Goal: Task Accomplishment & Management: Manage account settings

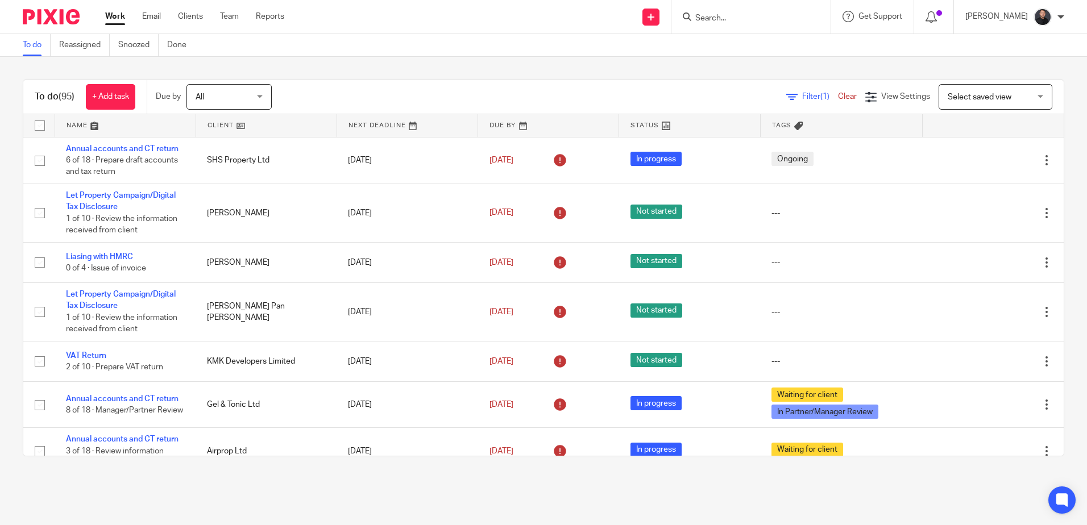
drag, startPoint x: 106, startPoint y: 198, endPoint x: 163, endPoint y: 118, distance: 97.9
click at [106, 198] on link "Let Property Campaign/Digital Tax Disclosure" at bounding box center [121, 201] width 110 height 19
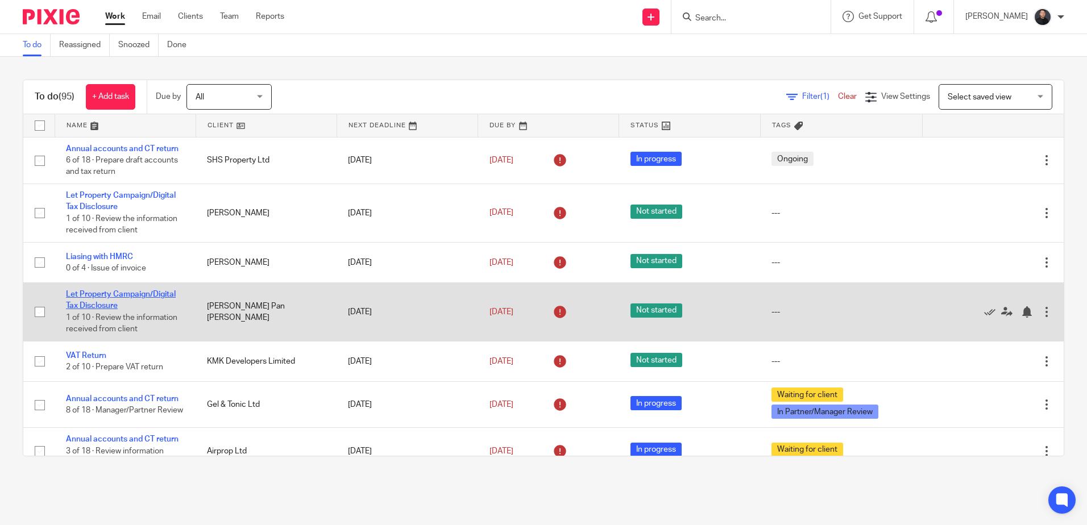
click at [114, 294] on link "Let Property Campaign/Digital Tax Disclosure" at bounding box center [121, 299] width 110 height 19
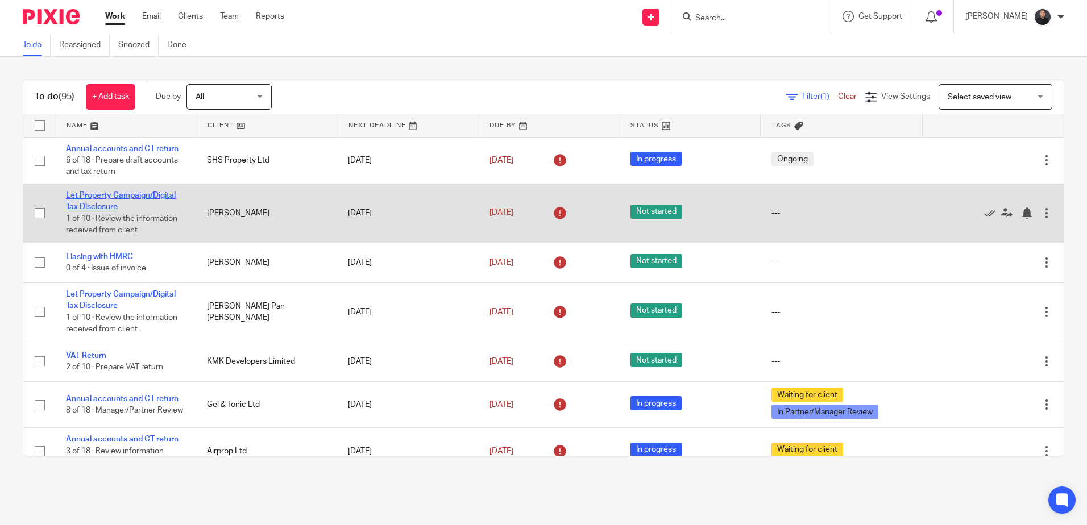
click at [113, 193] on link "Let Property Campaign/Digital Tax Disclosure" at bounding box center [121, 201] width 110 height 19
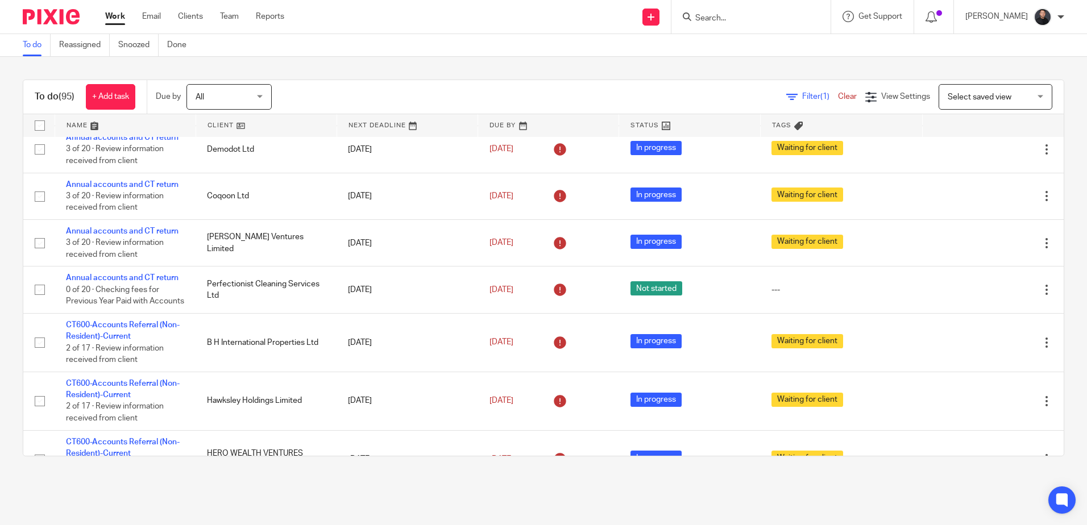
scroll to position [796, 0]
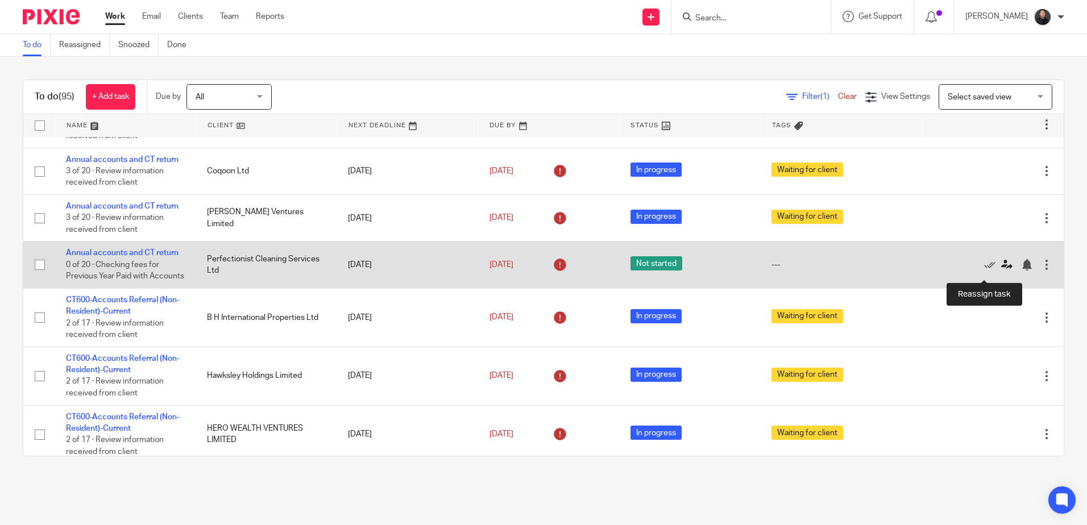
click at [1001, 271] on icon at bounding box center [1006, 264] width 11 height 11
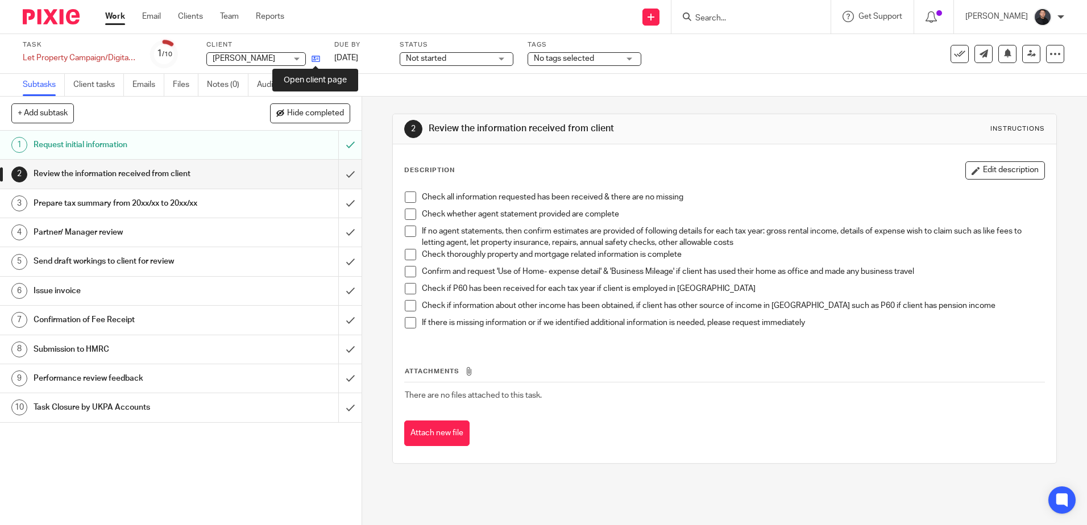
click at [318, 60] on icon at bounding box center [315, 59] width 9 height 9
click at [314, 60] on icon at bounding box center [315, 59] width 9 height 9
click at [313, 56] on icon at bounding box center [315, 59] width 9 height 9
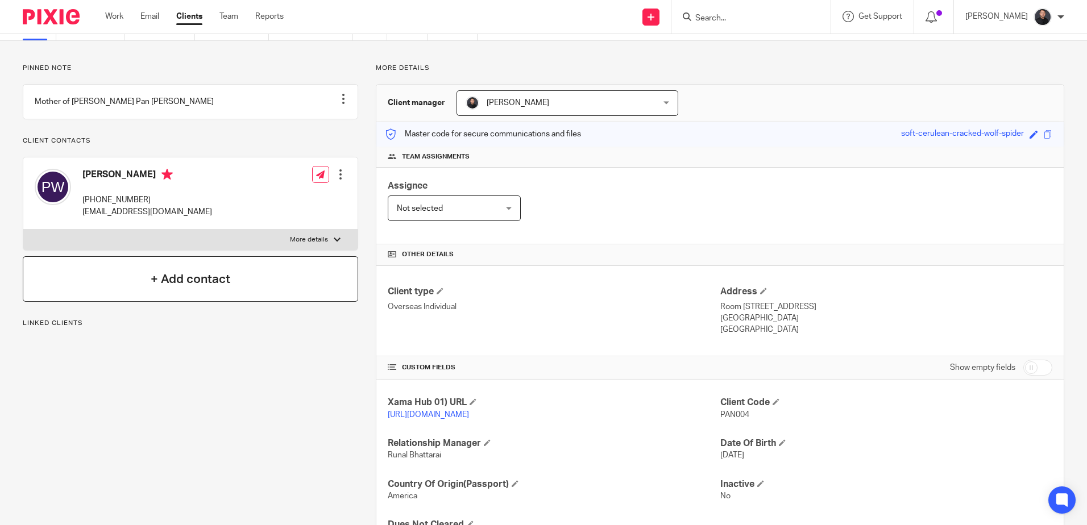
scroll to position [127, 0]
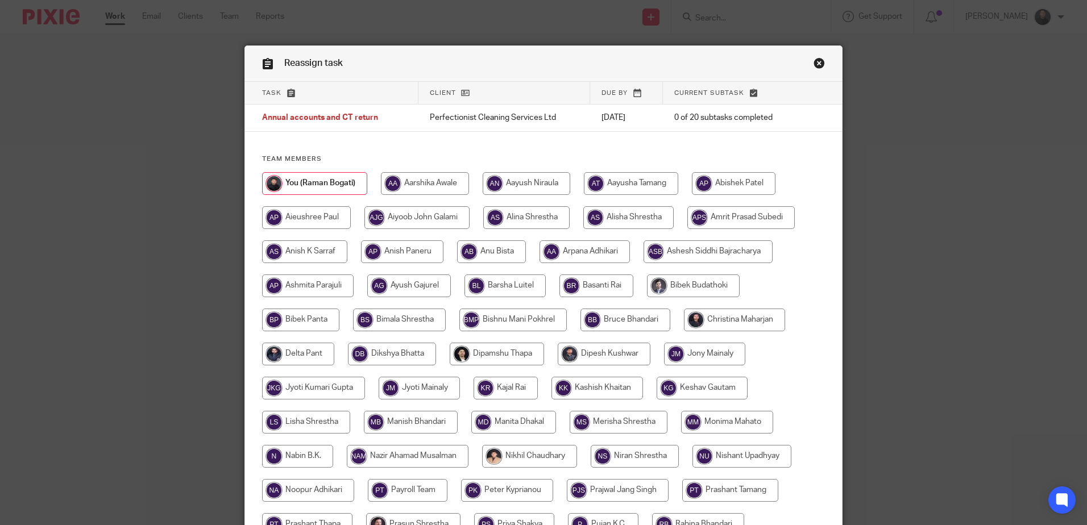
click at [441, 178] on input "radio" at bounding box center [425, 183] width 88 height 23
radio input "true"
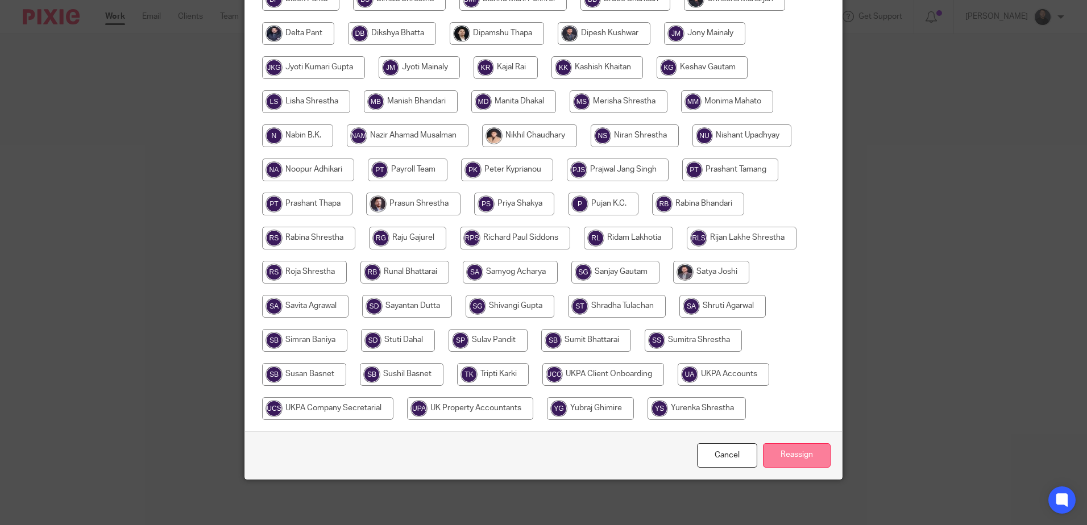
click at [783, 453] on input "Reassign" at bounding box center [797, 455] width 68 height 24
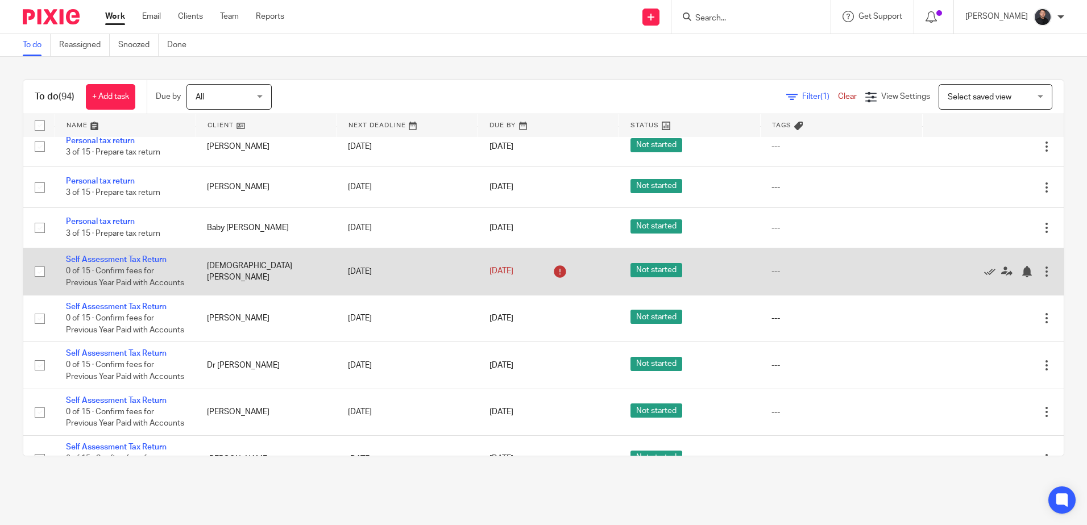
scroll to position [3240, 0]
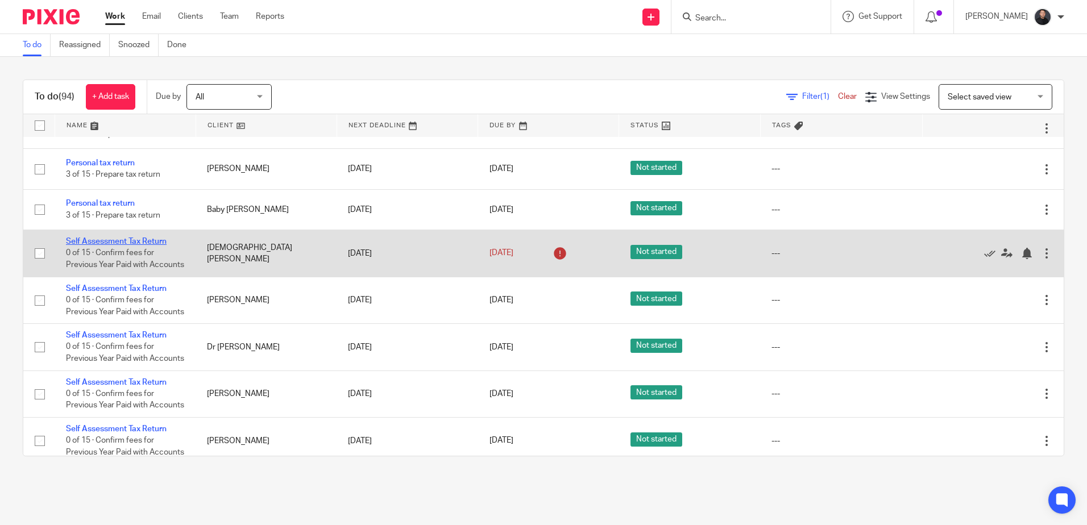
click at [146, 238] on link "Self Assessment Tax Return" at bounding box center [116, 242] width 101 height 8
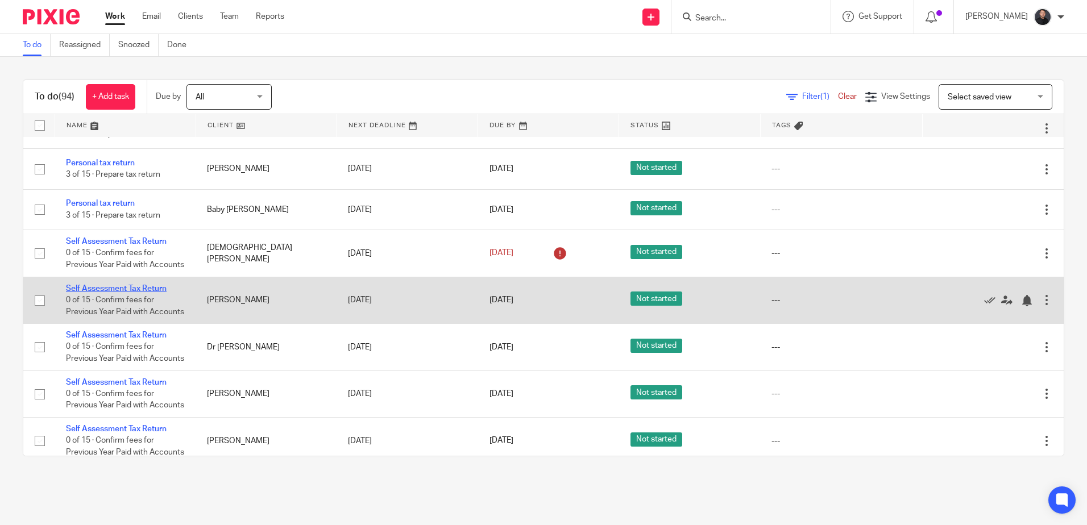
click at [146, 289] on link "Self Assessment Tax Return" at bounding box center [116, 289] width 101 height 8
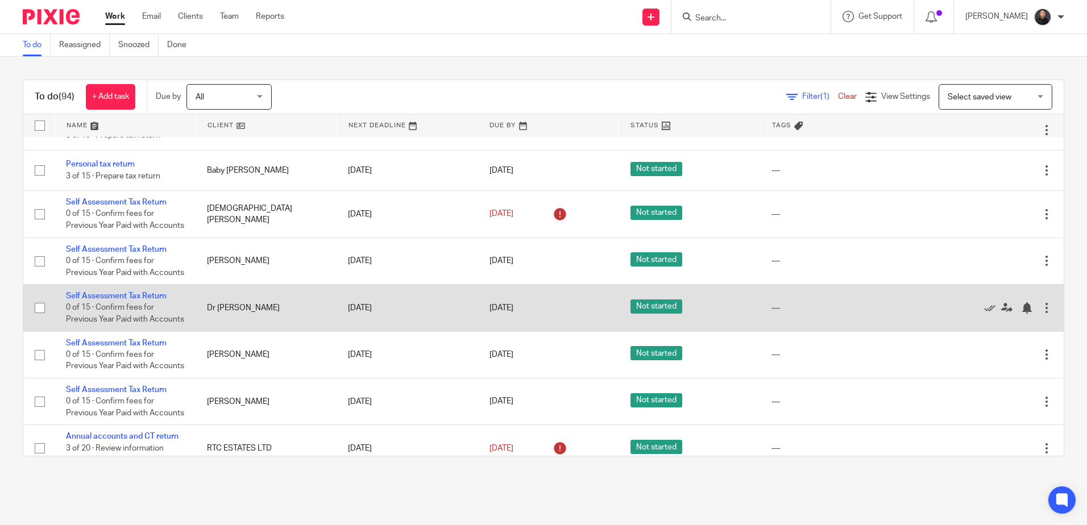
scroll to position [3297, 0]
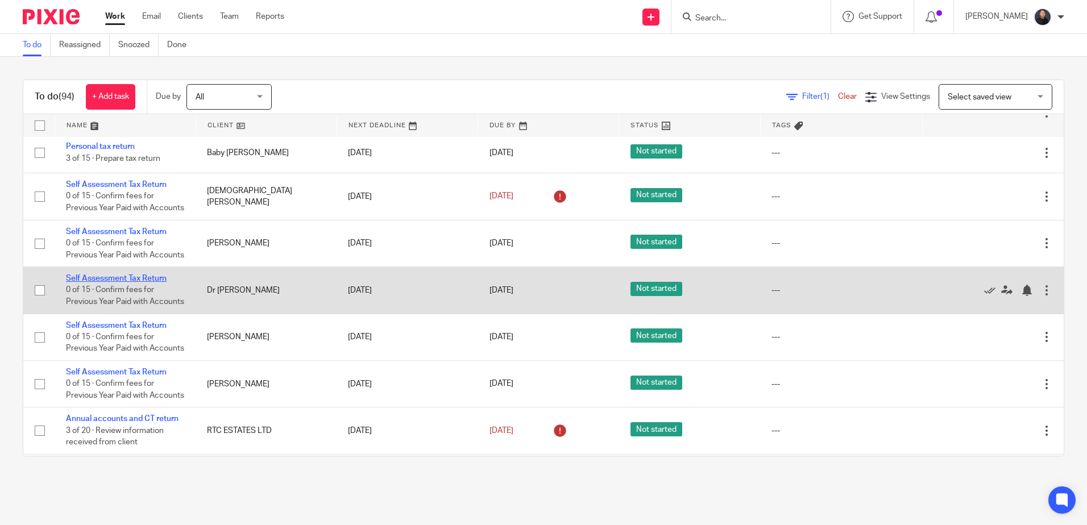
click at [112, 282] on link "Self Assessment Tax Return" at bounding box center [116, 279] width 101 height 8
click at [130, 282] on link "Self Assessment Tax Return" at bounding box center [116, 279] width 101 height 8
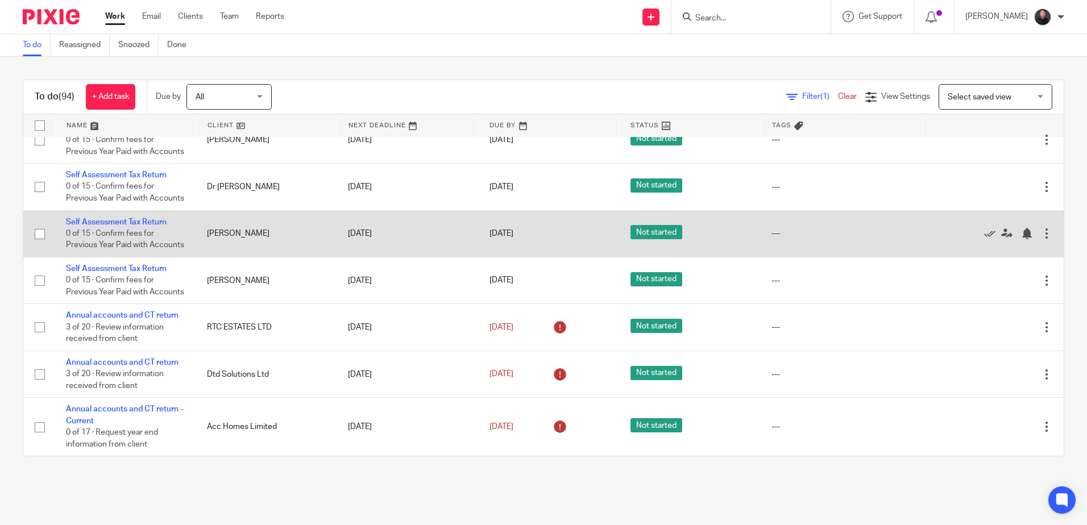
scroll to position [3410, 0]
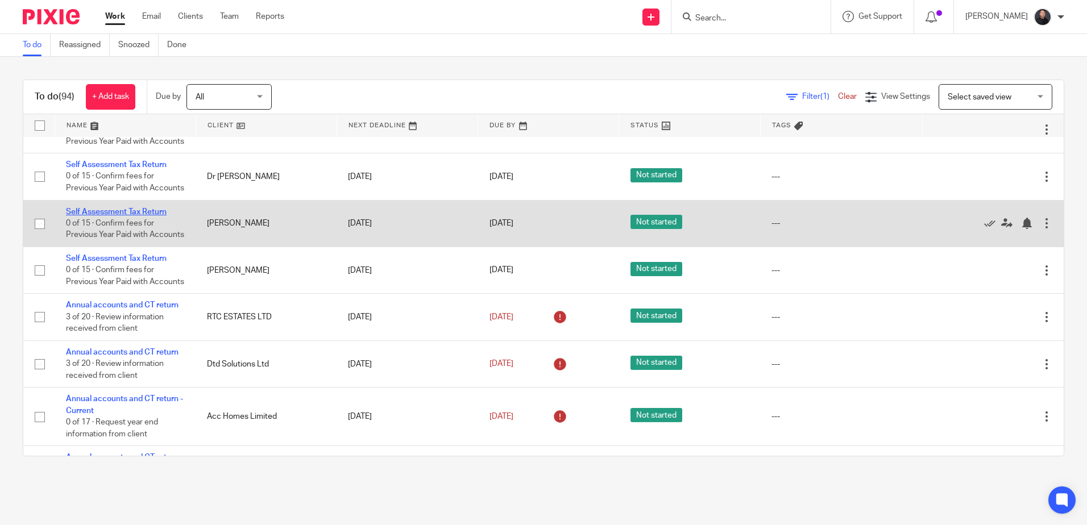
click at [117, 216] on link "Self Assessment Tax Return" at bounding box center [116, 212] width 101 height 8
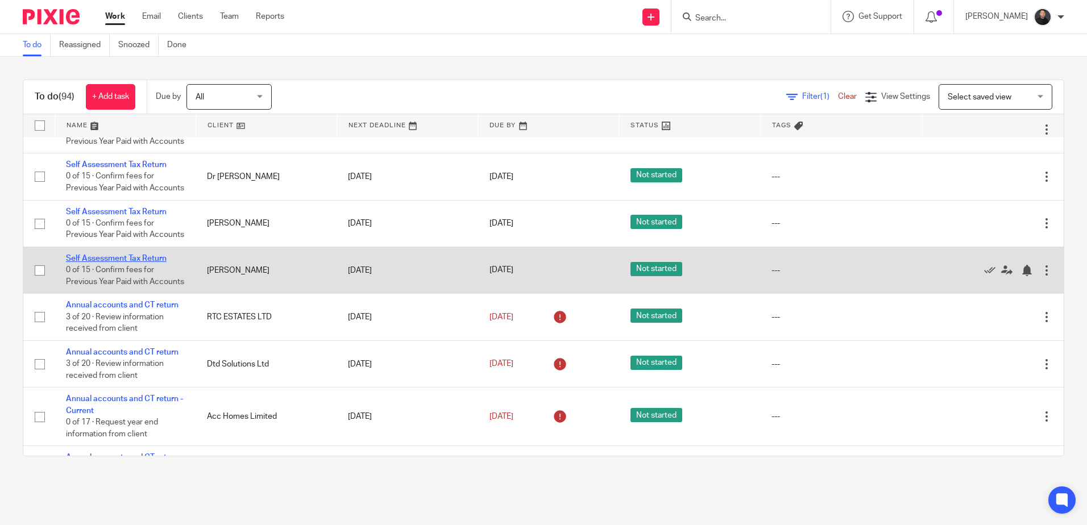
click at [114, 263] on link "Self Assessment Tax Return" at bounding box center [116, 259] width 101 height 8
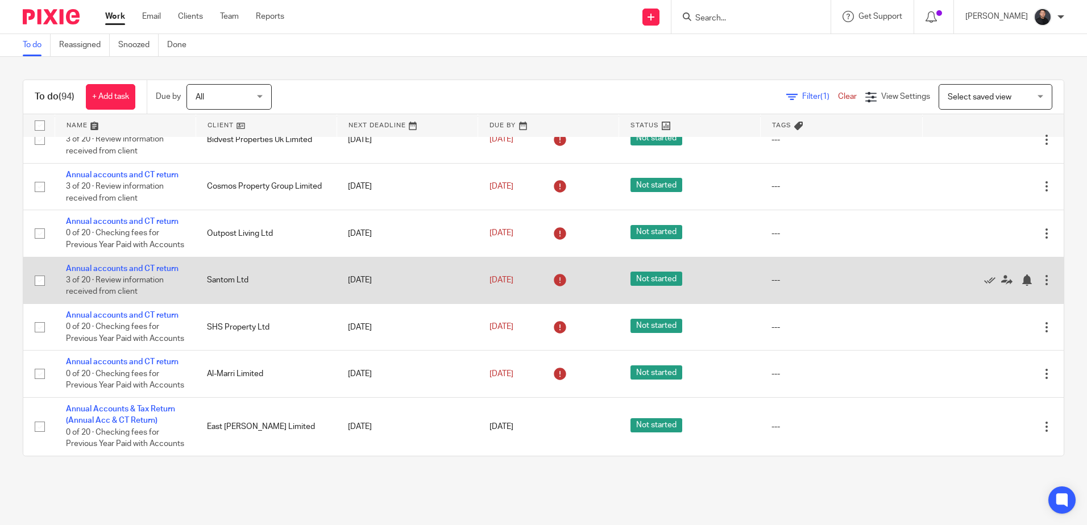
scroll to position [3928, 0]
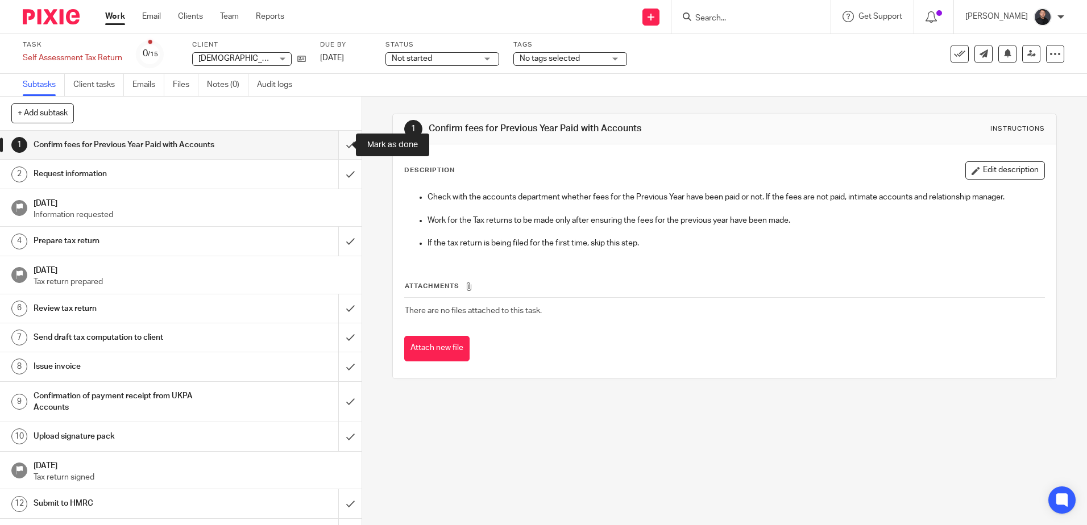
click at [336, 144] on input "submit" at bounding box center [181, 145] width 362 height 28
click at [336, 145] on input "submit" at bounding box center [181, 145] width 362 height 28
click at [336, 143] on input "submit" at bounding box center [181, 145] width 362 height 28
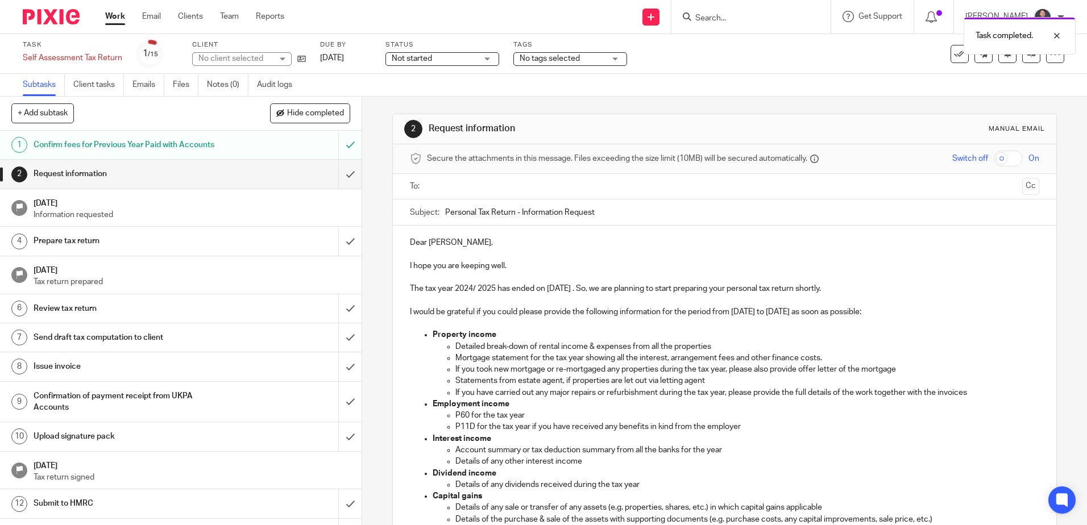
click at [480, 184] on input "text" at bounding box center [724, 186] width 586 height 13
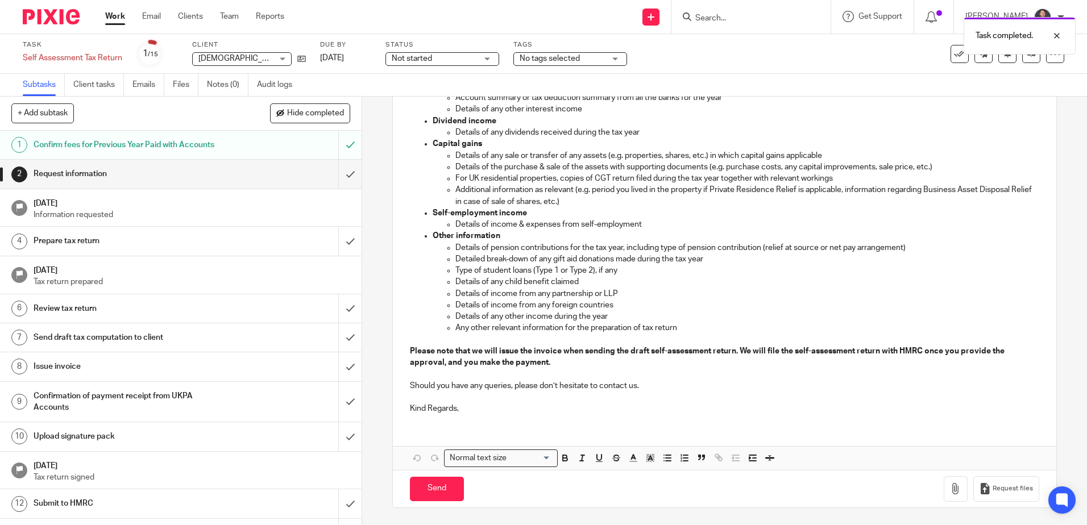
click at [431, 417] on div "Dear Christian, I hope you are keeping well. The tax year 2024/ 2025 has ended …" at bounding box center [724, 148] width 663 height 550
click at [467, 410] on p "Kind Regards," at bounding box center [724, 408] width 629 height 11
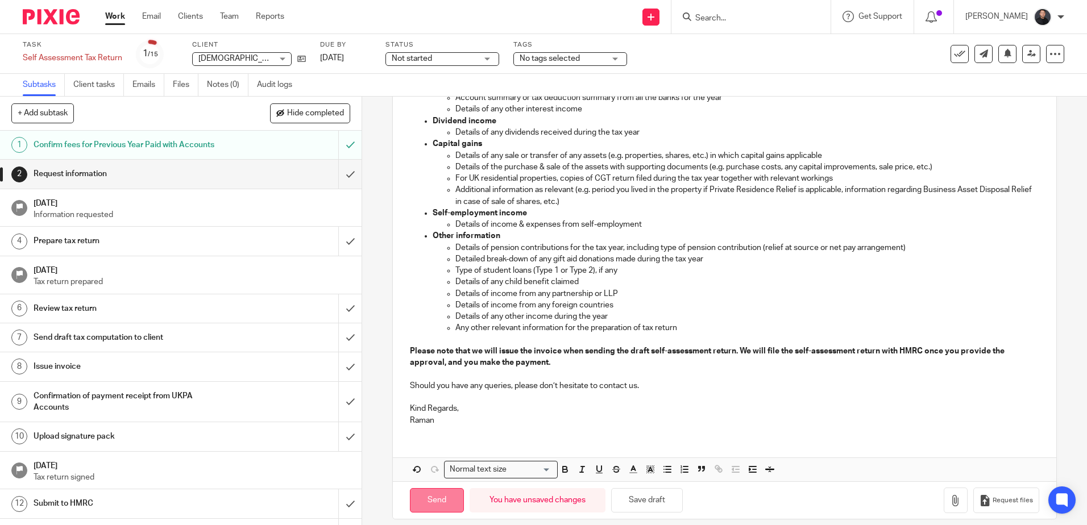
click at [421, 498] on input "Send" at bounding box center [437, 500] width 54 height 24
type input "Sent"
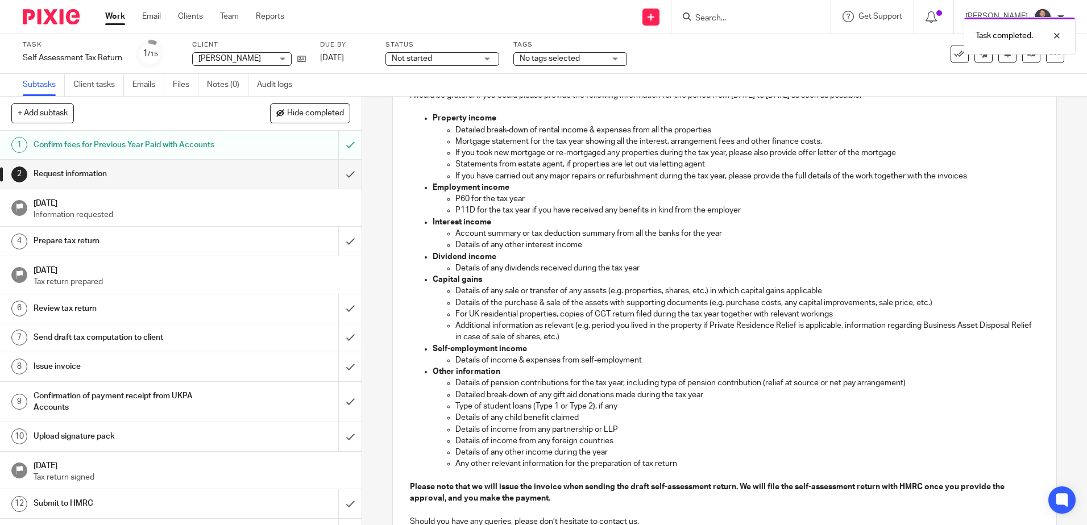
scroll to position [341, 0]
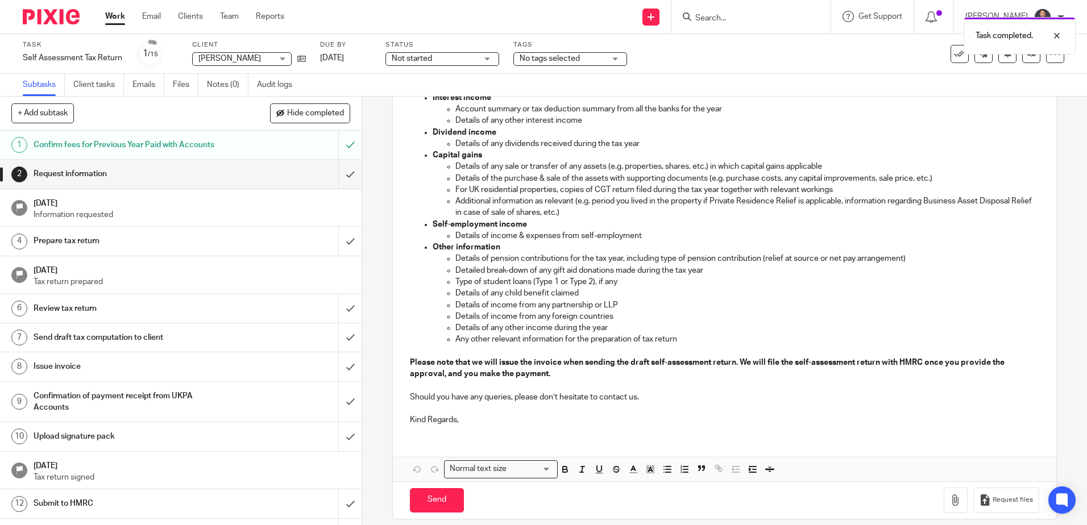
drag, startPoint x: 466, startPoint y: 423, endPoint x: 471, endPoint y: 429, distance: 7.6
click at [466, 423] on p "Kind Regards," at bounding box center [724, 419] width 629 height 11
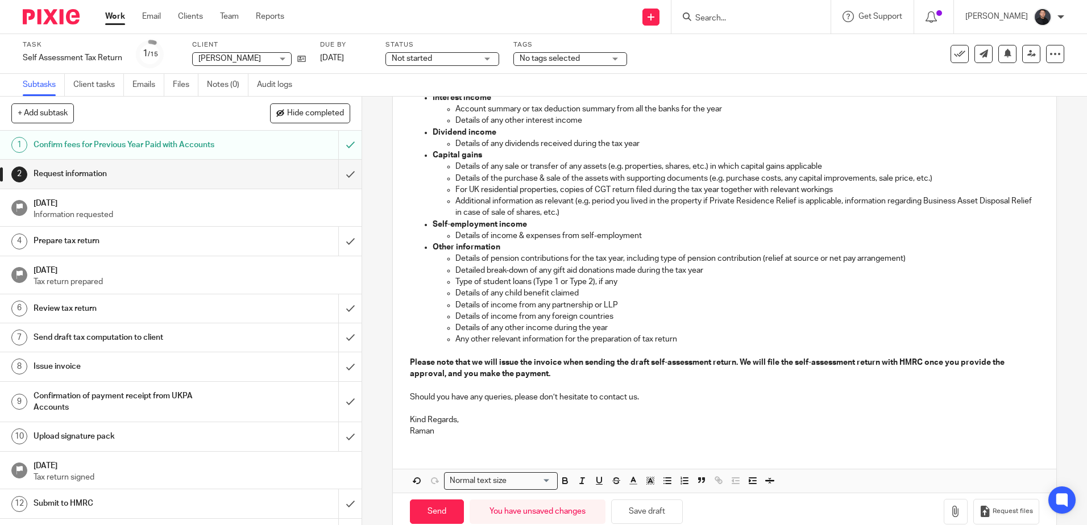
drag, startPoint x: 447, startPoint y: 508, endPoint x: 426, endPoint y: 409, distance: 101.1
click at [447, 507] on input "Send" at bounding box center [437, 512] width 54 height 24
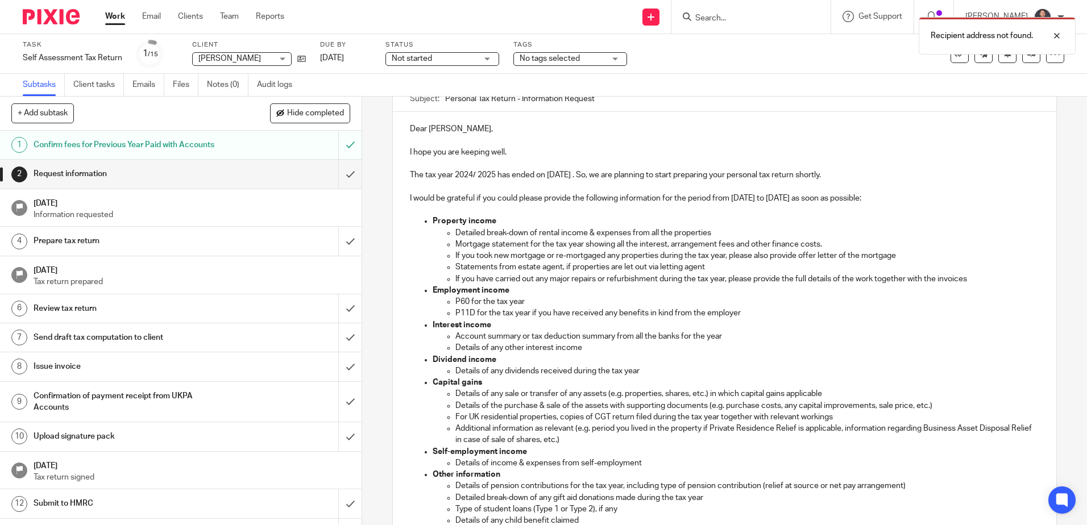
scroll to position [0, 0]
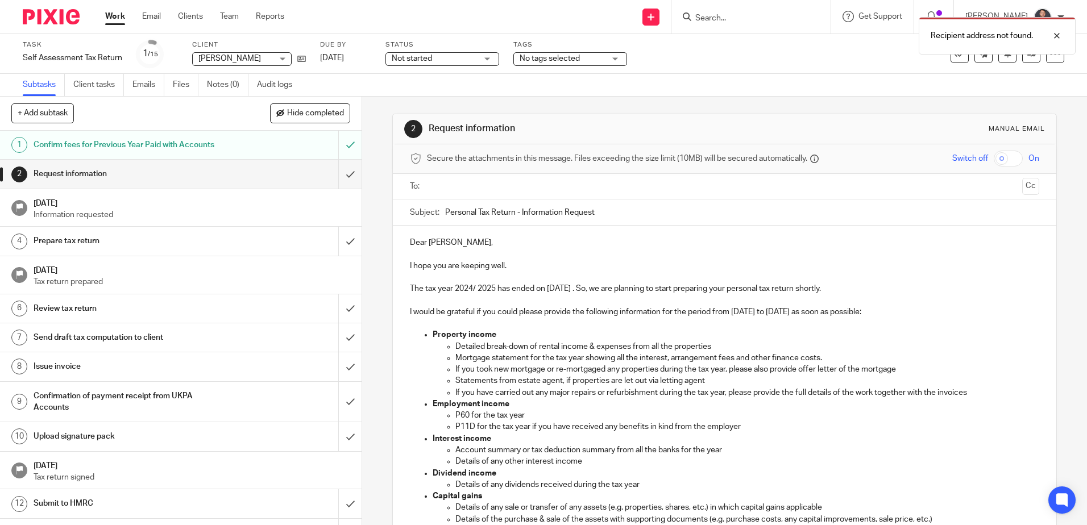
click at [497, 186] on input "text" at bounding box center [724, 186] width 586 height 13
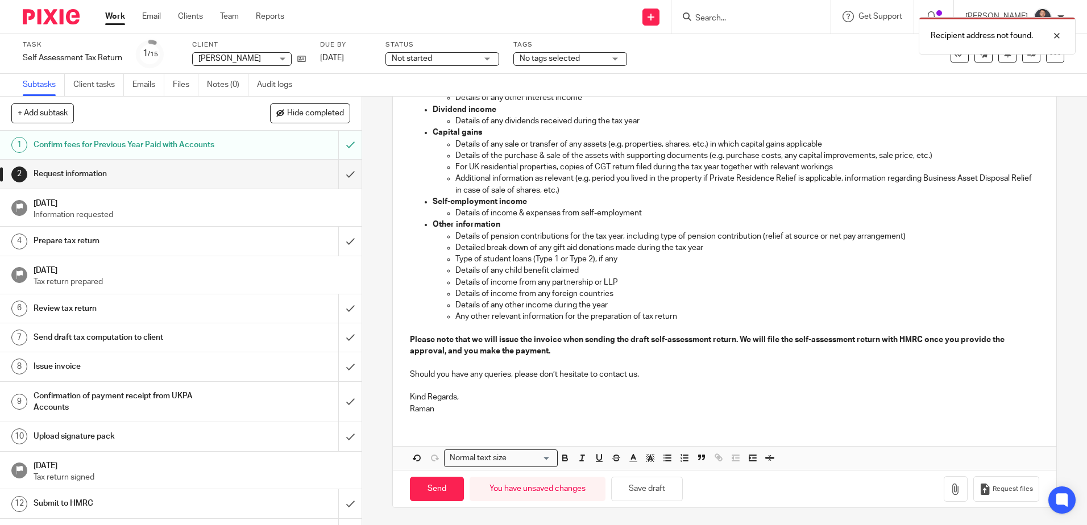
drag, startPoint x: 425, startPoint y: 485, endPoint x: 297, endPoint y: 27, distance: 475.1
click at [425, 484] on input "Send" at bounding box center [437, 489] width 54 height 24
type input "Sent"
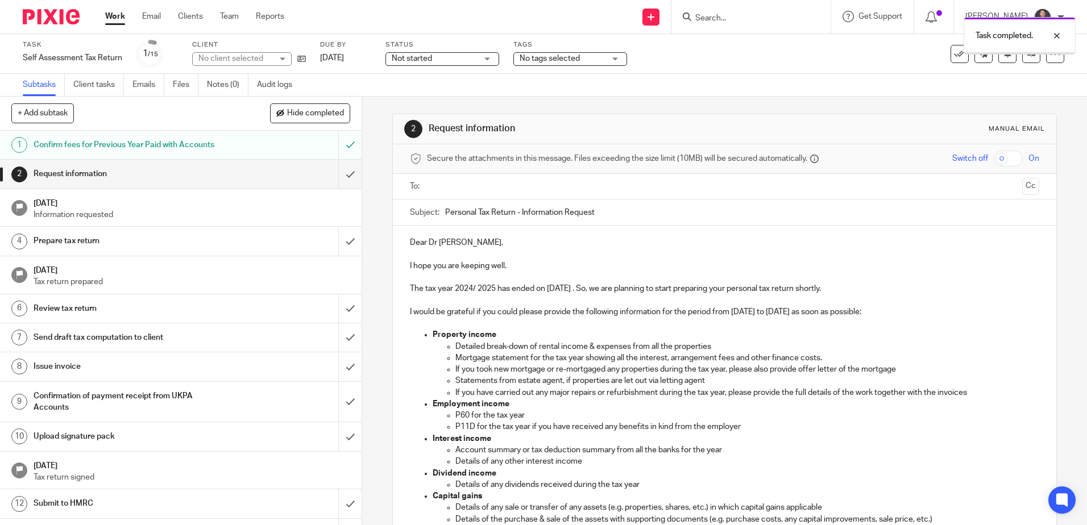
drag, startPoint x: 0, startPoint y: 0, endPoint x: 472, endPoint y: 186, distance: 507.1
click at [472, 186] on input "text" at bounding box center [724, 186] width 586 height 13
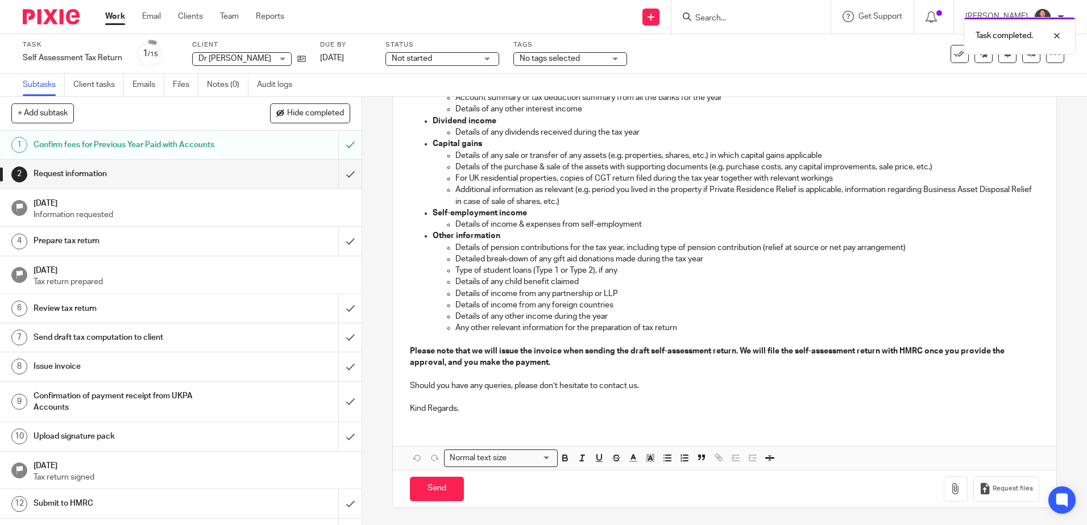
click at [463, 412] on p "Kind Regards," at bounding box center [724, 408] width 629 height 11
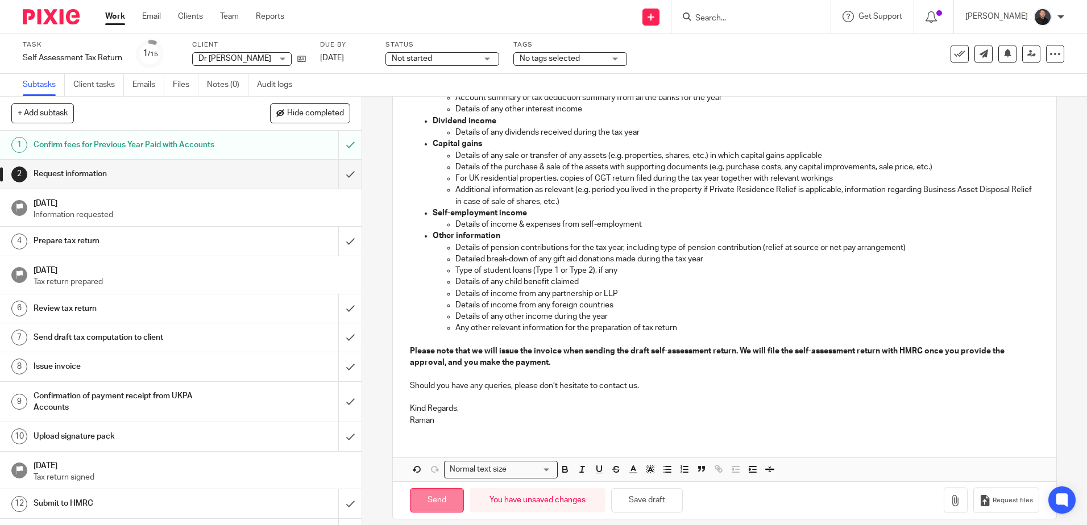
click at [442, 503] on input "Send" at bounding box center [437, 500] width 54 height 24
type input "Sent"
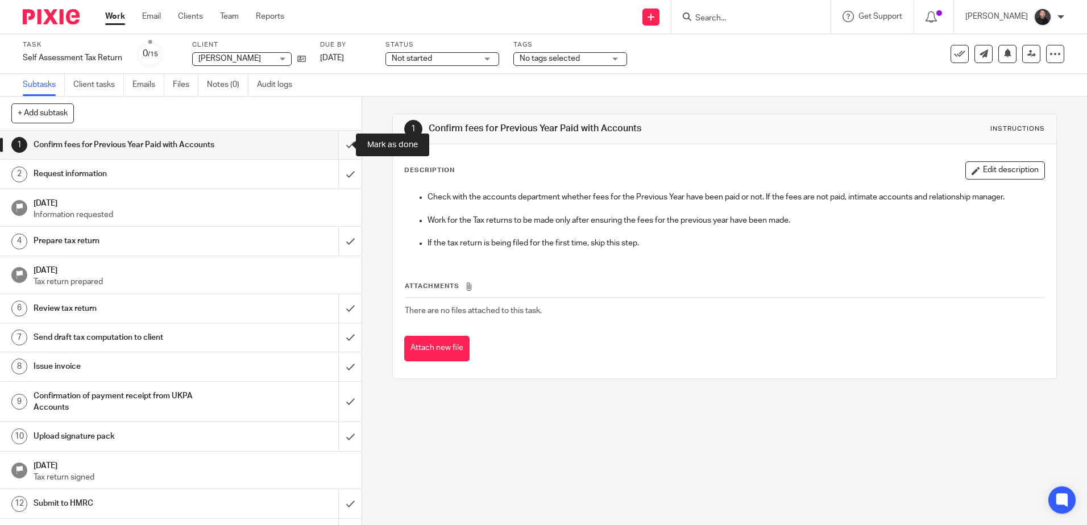
click at [331, 145] on input "submit" at bounding box center [181, 145] width 362 height 28
click at [338, 146] on input "submit" at bounding box center [181, 145] width 362 height 28
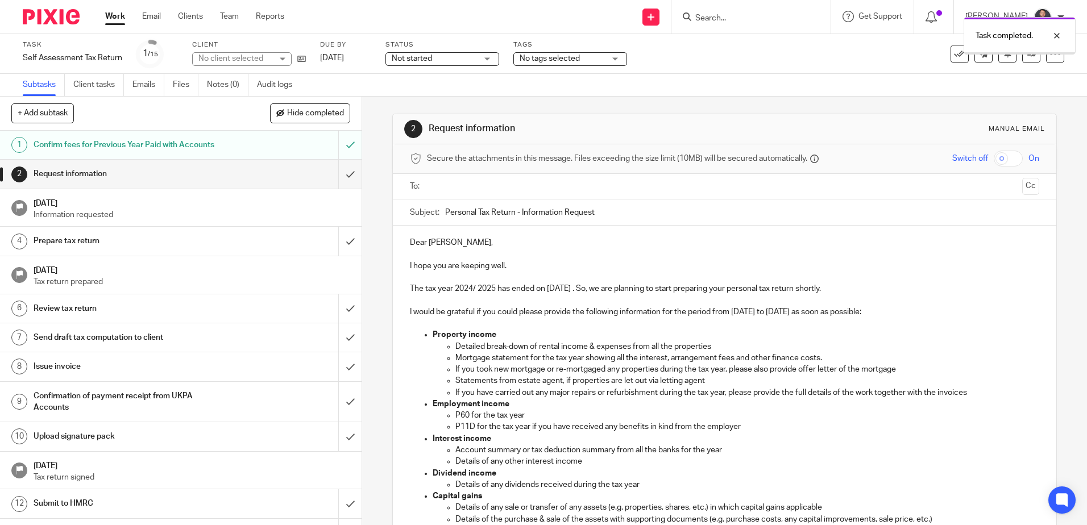
click at [460, 189] on input "text" at bounding box center [724, 186] width 586 height 13
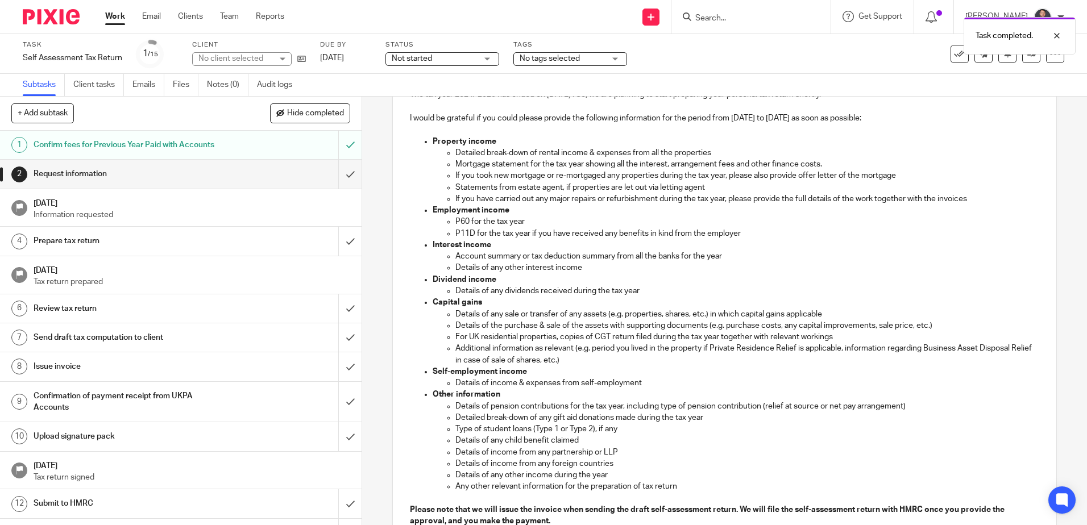
scroll to position [355, 0]
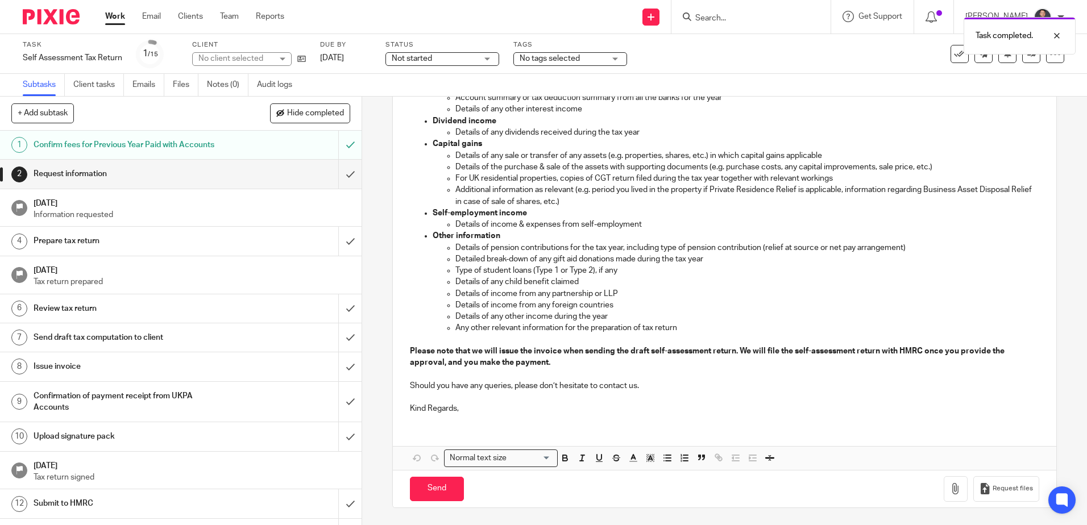
click at [464, 410] on p "Kind Regards," at bounding box center [724, 408] width 629 height 11
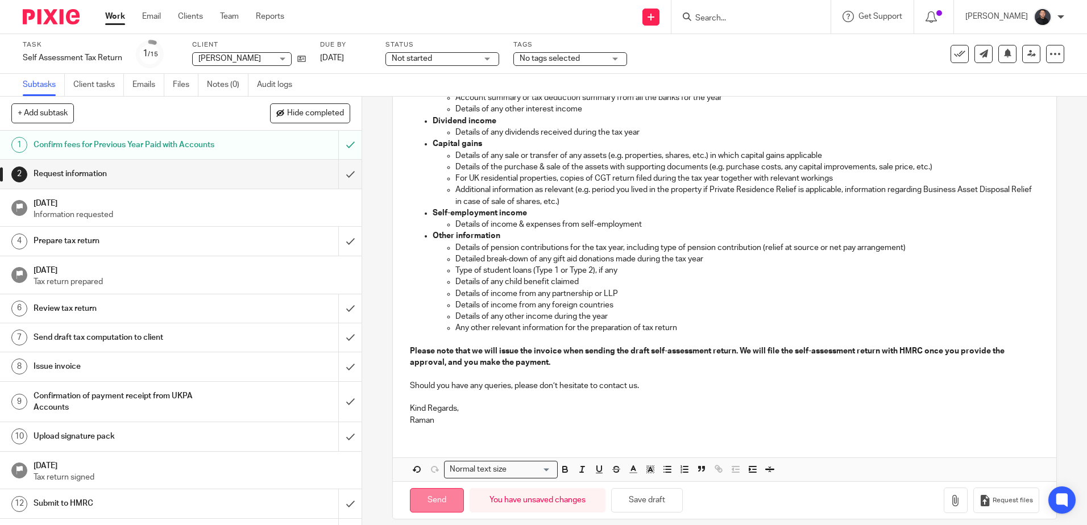
click at [434, 497] on input "Send" at bounding box center [437, 500] width 54 height 24
type input "Sent"
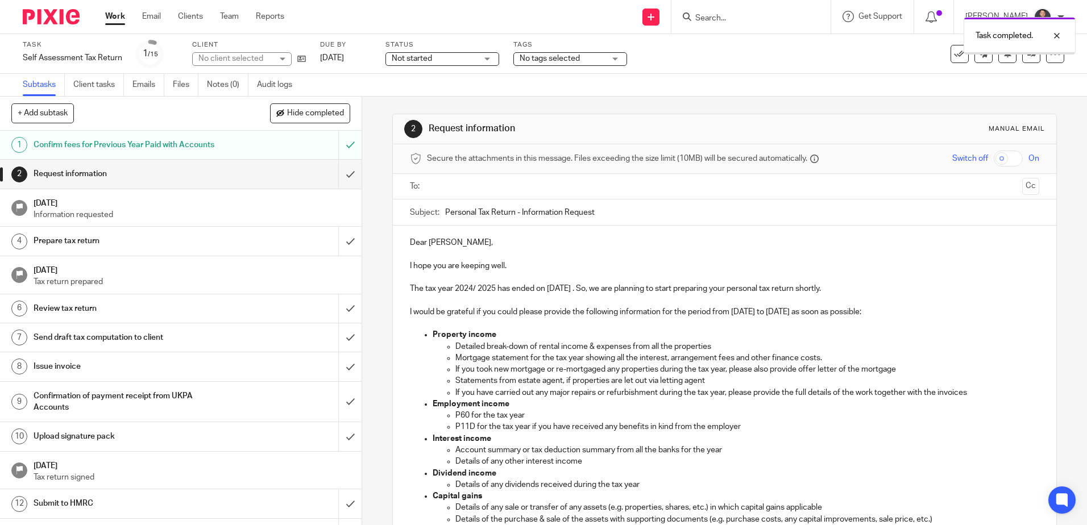
click at [454, 189] on input "text" at bounding box center [724, 186] width 586 height 13
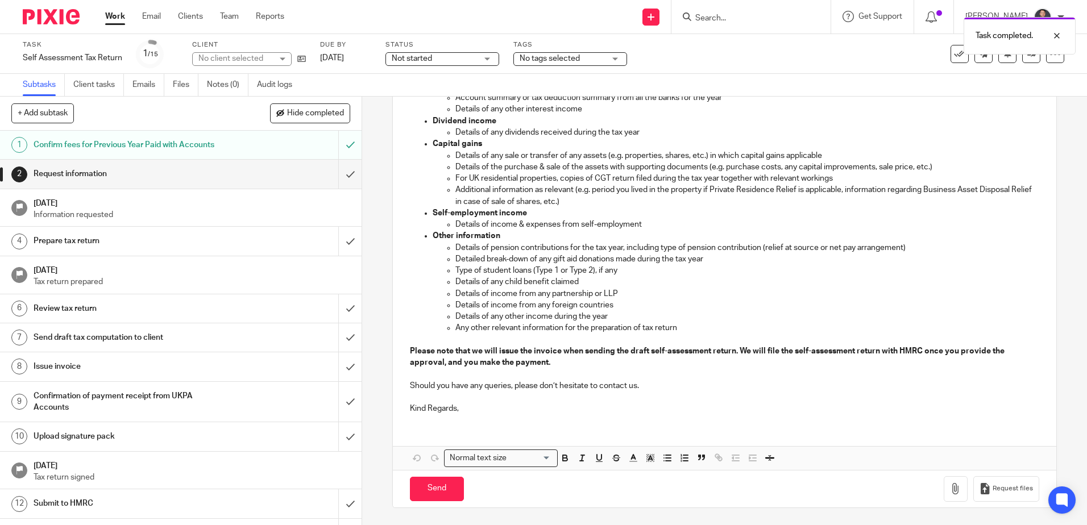
click at [465, 412] on p "Kind Regards," at bounding box center [724, 408] width 629 height 11
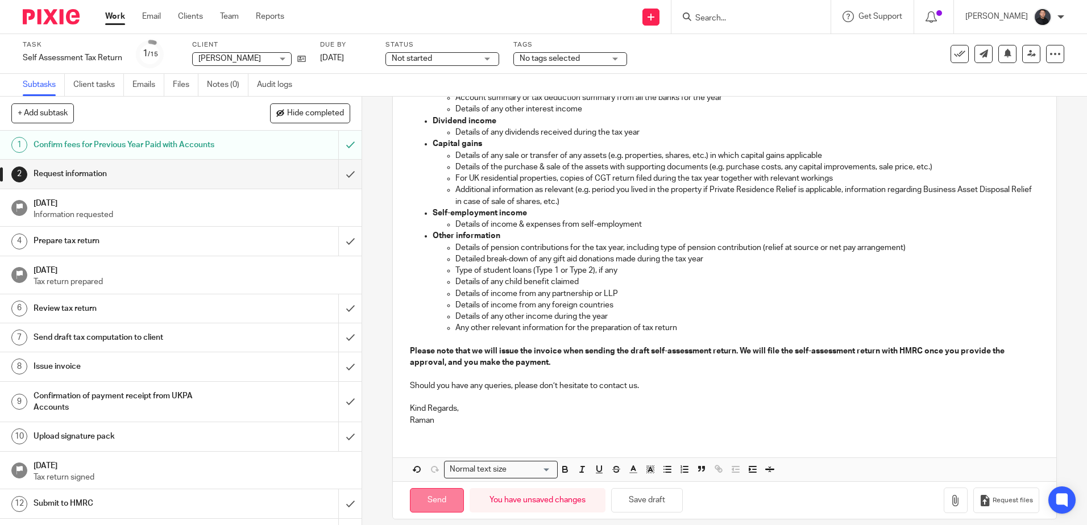
click at [434, 510] on input "Send" at bounding box center [437, 500] width 54 height 24
type input "Sent"
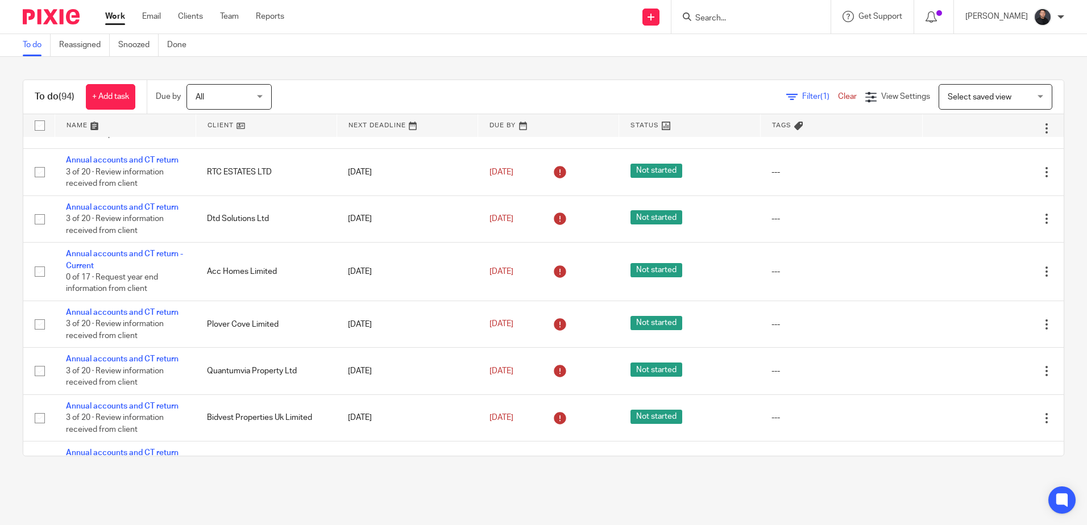
scroll to position [3467, 0]
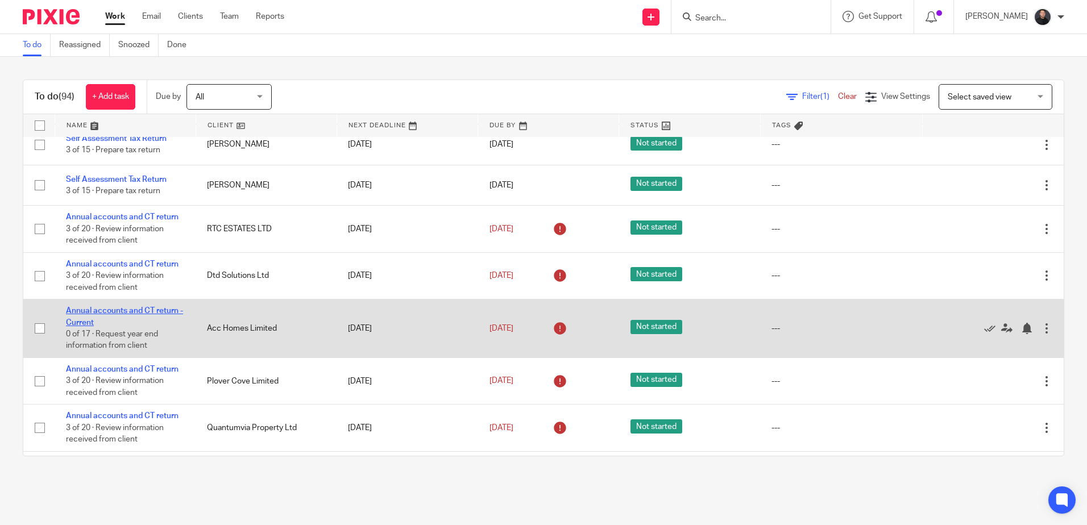
click at [119, 307] on link "Annual accounts and CT return - Current" at bounding box center [124, 316] width 117 height 19
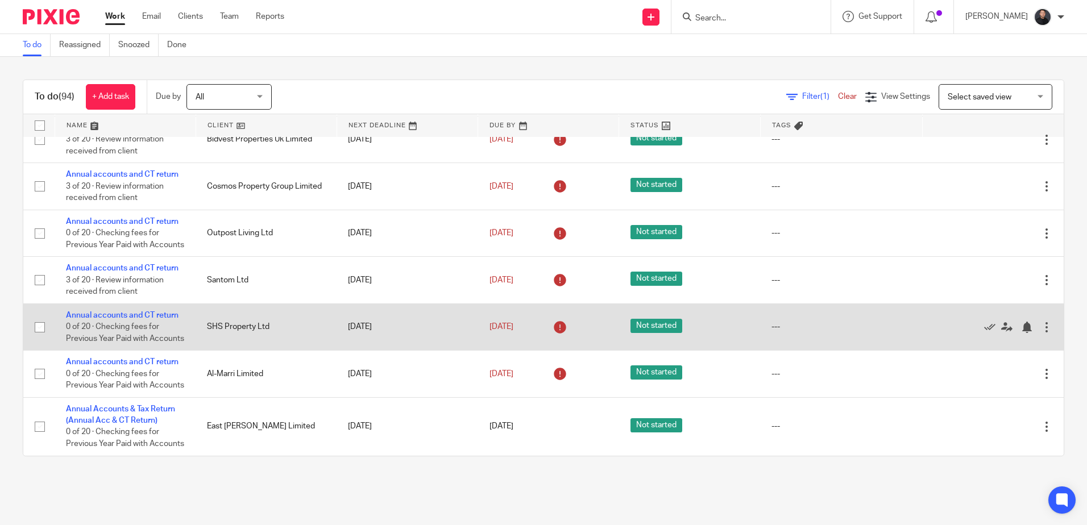
scroll to position [3838, 0]
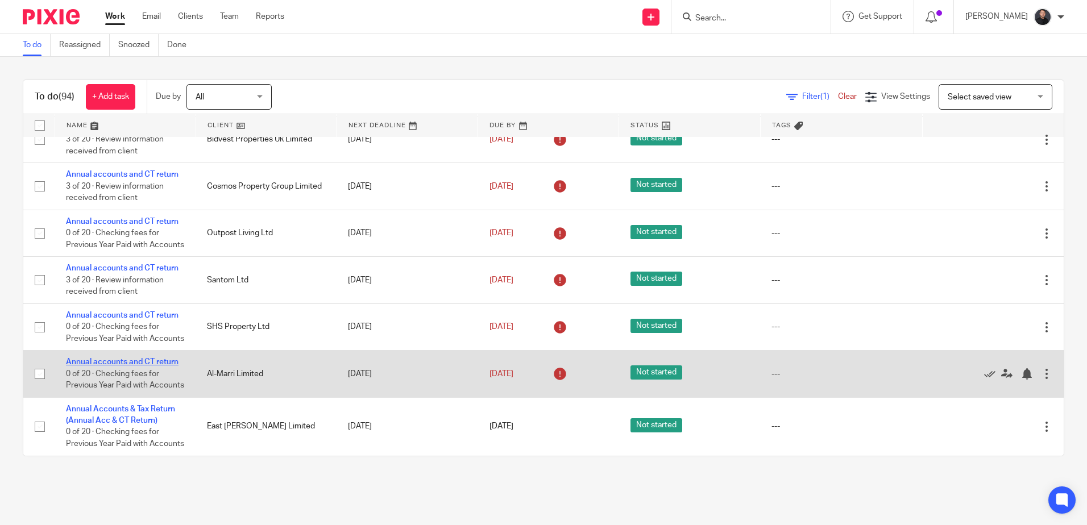
click at [127, 358] on link "Annual accounts and CT return" at bounding box center [122, 362] width 113 height 8
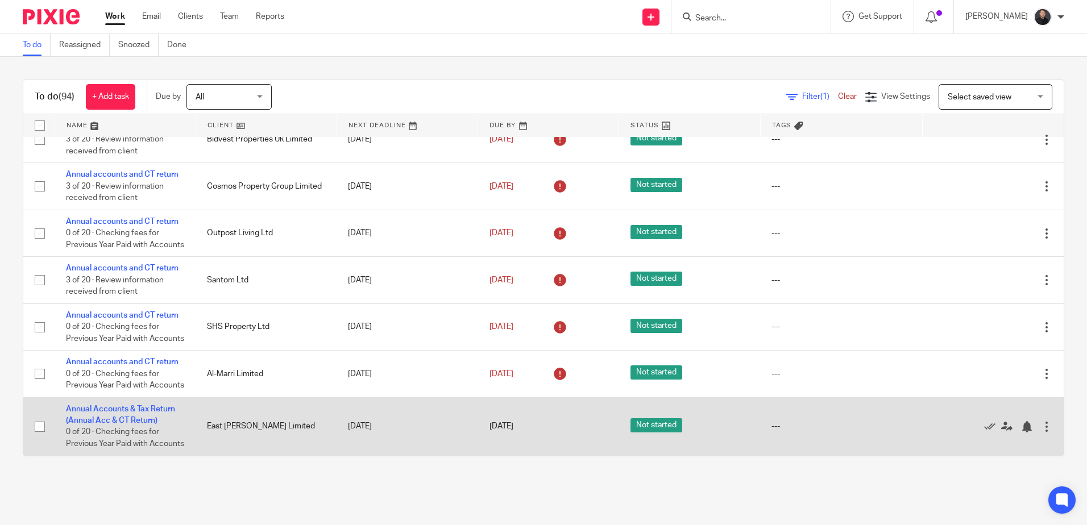
click at [143, 402] on td "Annual Accounts & Tax Return (Annual Acc & CT Return) 0 of 20 · Checking fees f…" at bounding box center [125, 426] width 141 height 58
click at [116, 405] on link "Annual Accounts & Tax Return (Annual Acc & CT Return)" at bounding box center [120, 414] width 109 height 19
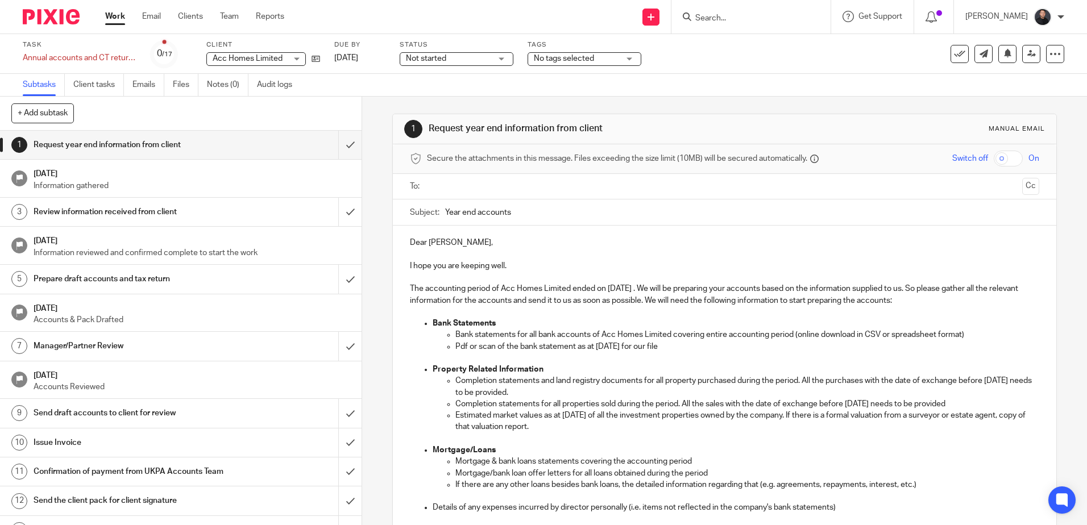
click at [473, 184] on input "text" at bounding box center [724, 186] width 586 height 13
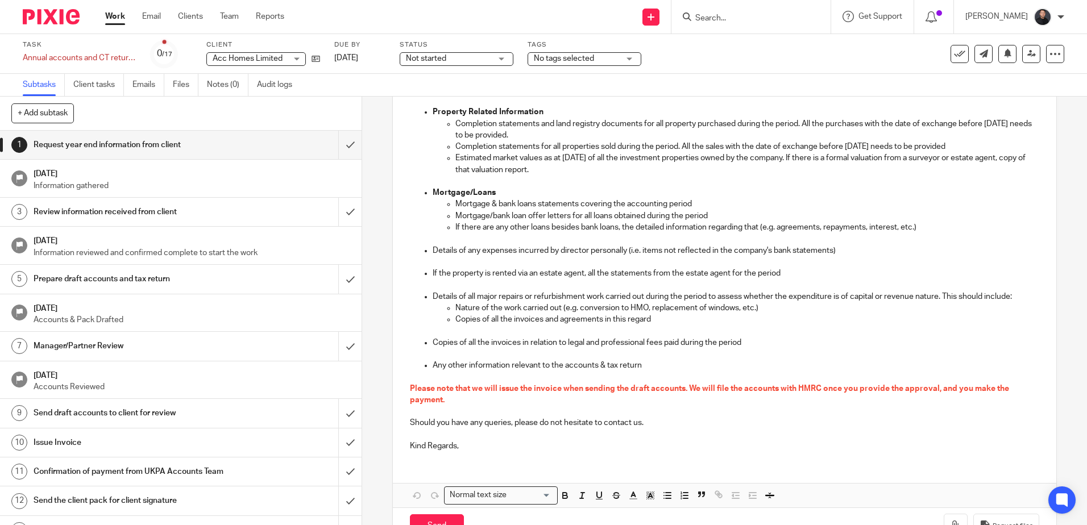
scroll to position [297, 0]
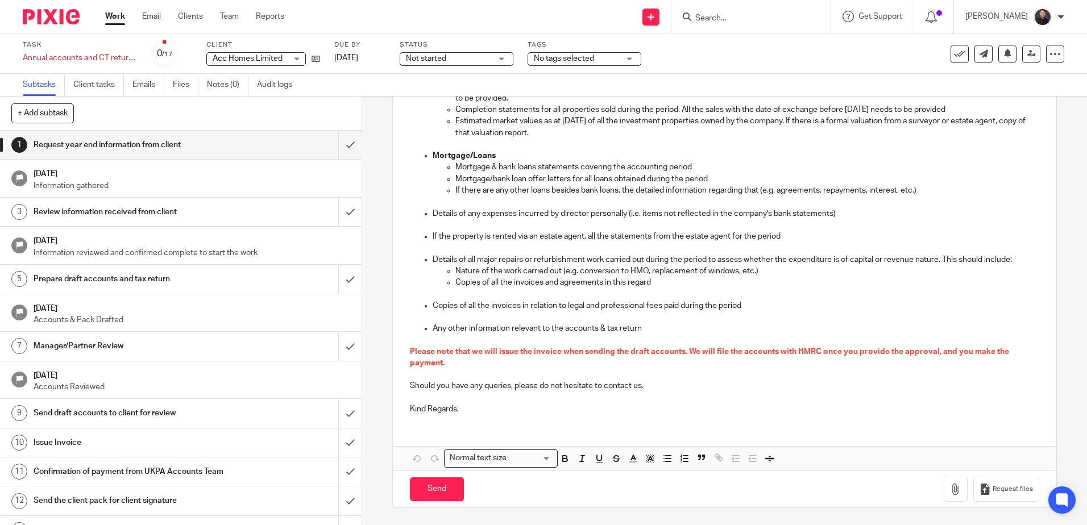
click at [471, 411] on p "Kind Regards," at bounding box center [724, 409] width 629 height 11
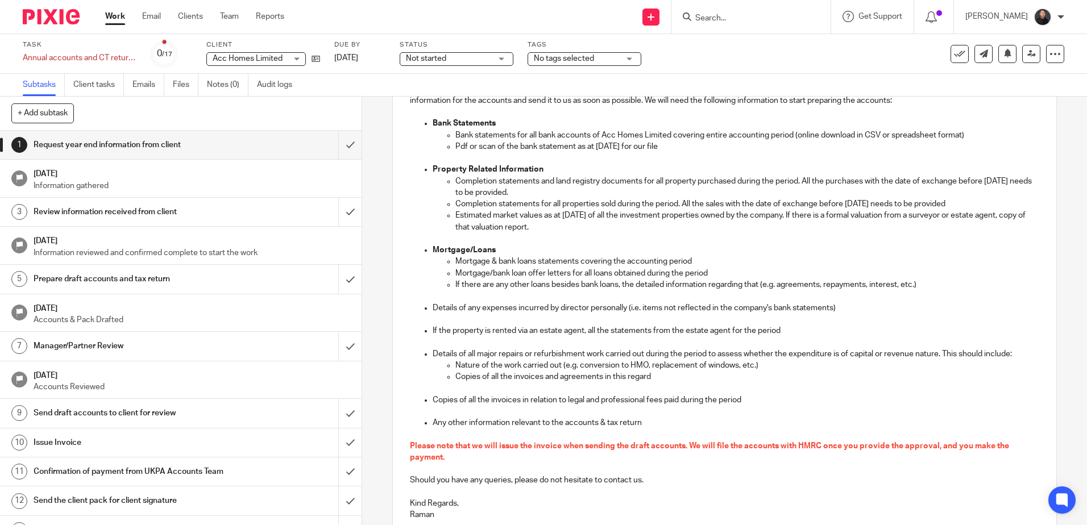
scroll to position [309, 0]
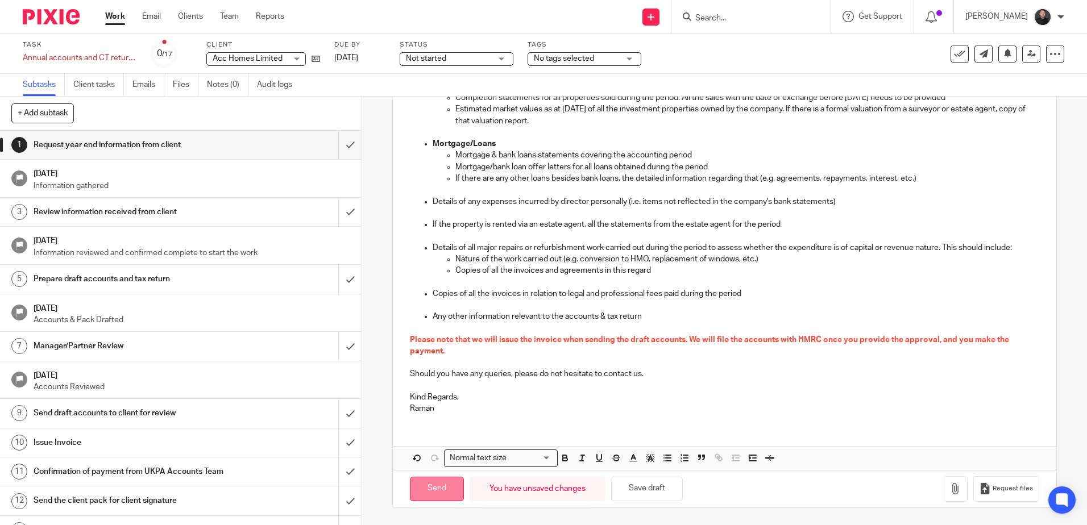
click at [432, 495] on input "Send" at bounding box center [437, 489] width 54 height 24
type input "Sent"
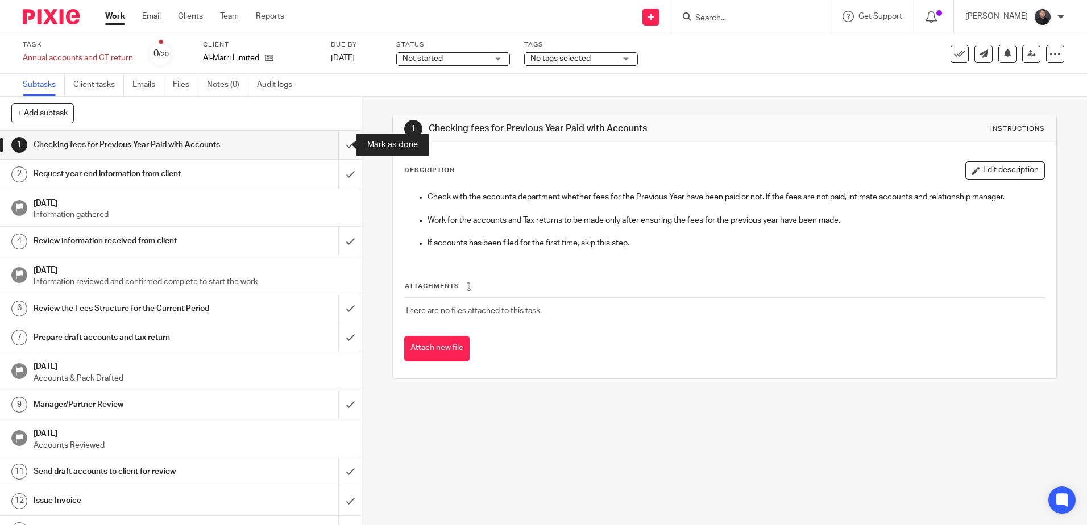
click at [345, 144] on input "submit" at bounding box center [181, 145] width 362 height 28
click at [344, 149] on input "submit" at bounding box center [181, 145] width 362 height 28
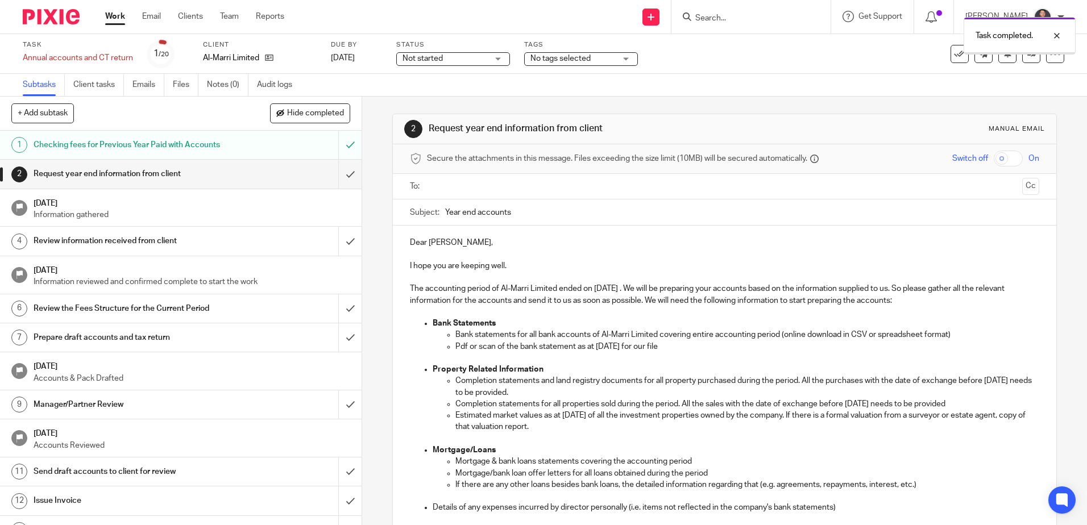
click at [481, 182] on input "text" at bounding box center [724, 186] width 586 height 13
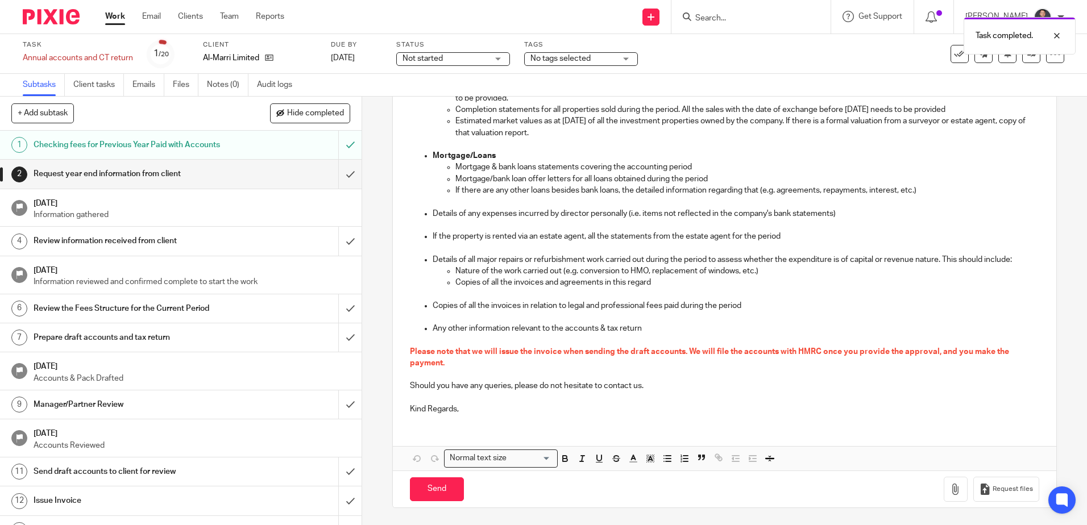
click at [475, 408] on p "Kind Regards," at bounding box center [724, 409] width 629 height 11
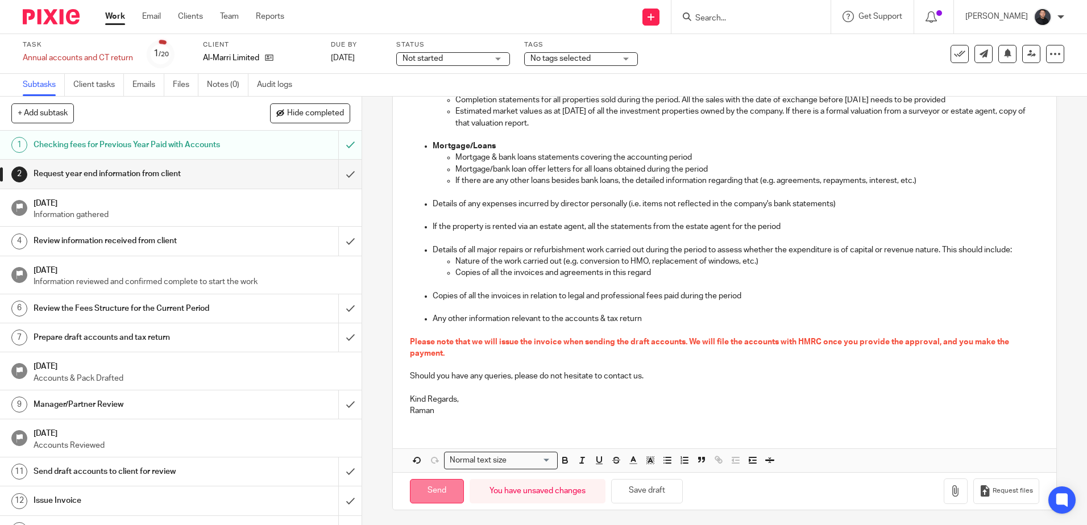
scroll to position [309, 0]
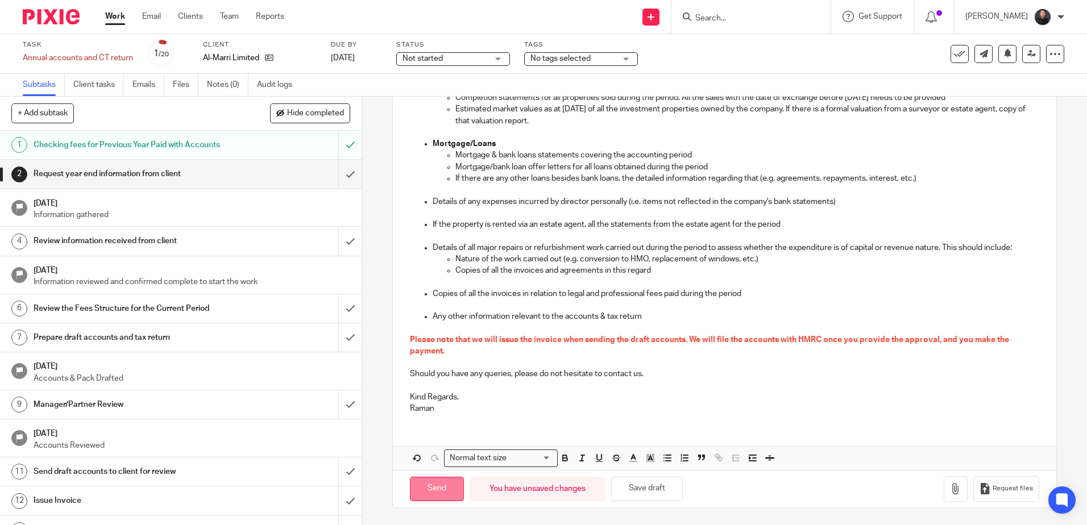
click at [440, 488] on input "Send" at bounding box center [437, 489] width 54 height 24
type input "Sent"
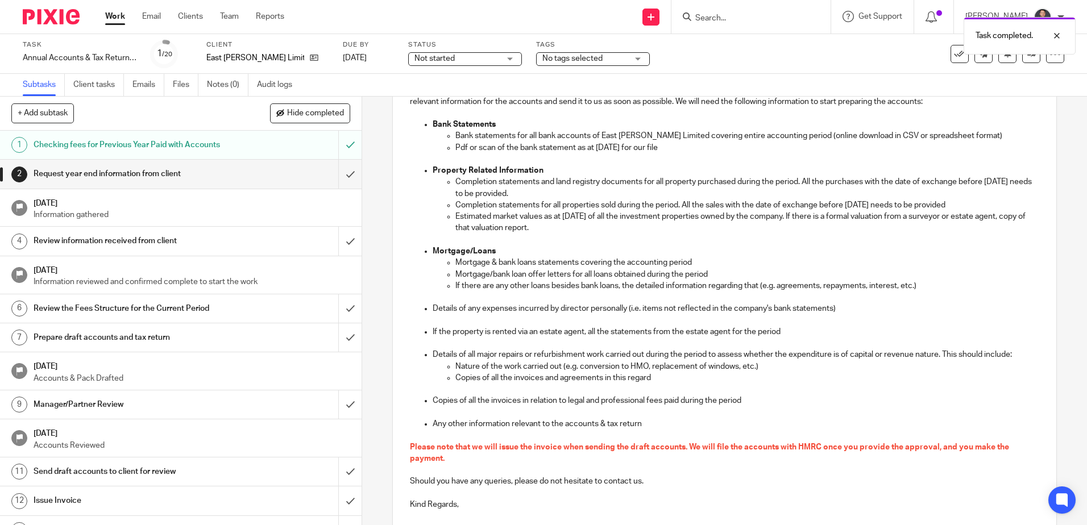
scroll to position [294, 0]
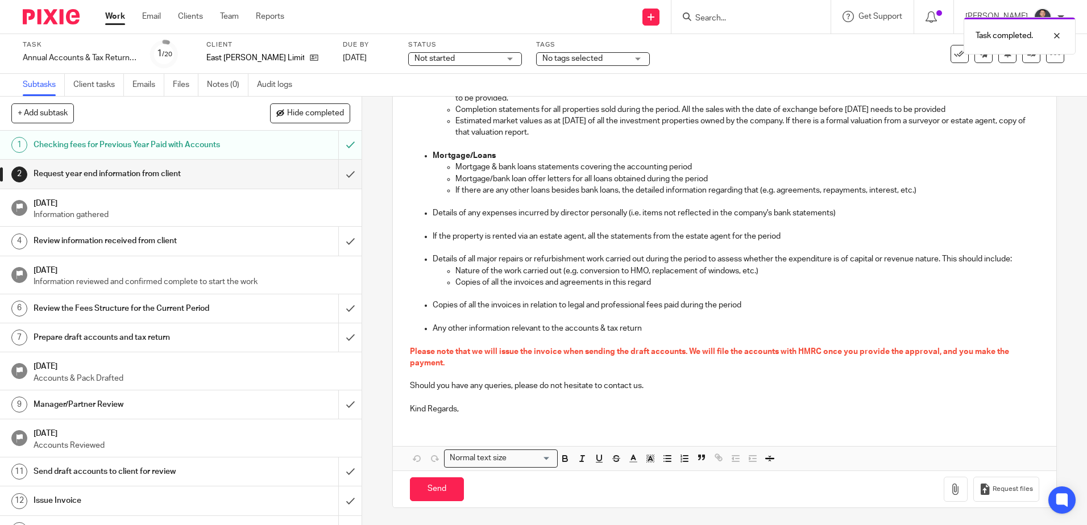
click at [467, 415] on p "Kind Regards," at bounding box center [724, 409] width 629 height 11
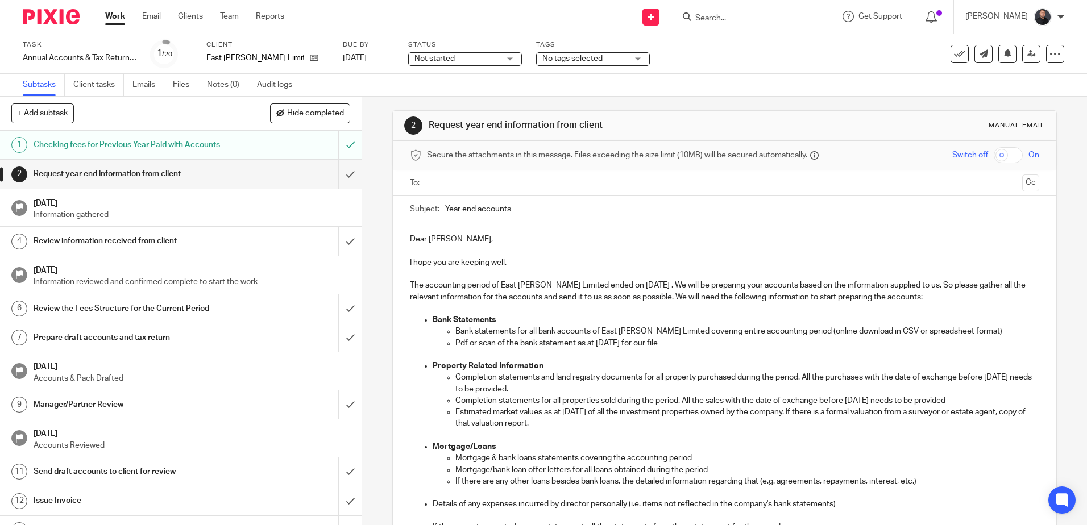
scroll to position [0, 0]
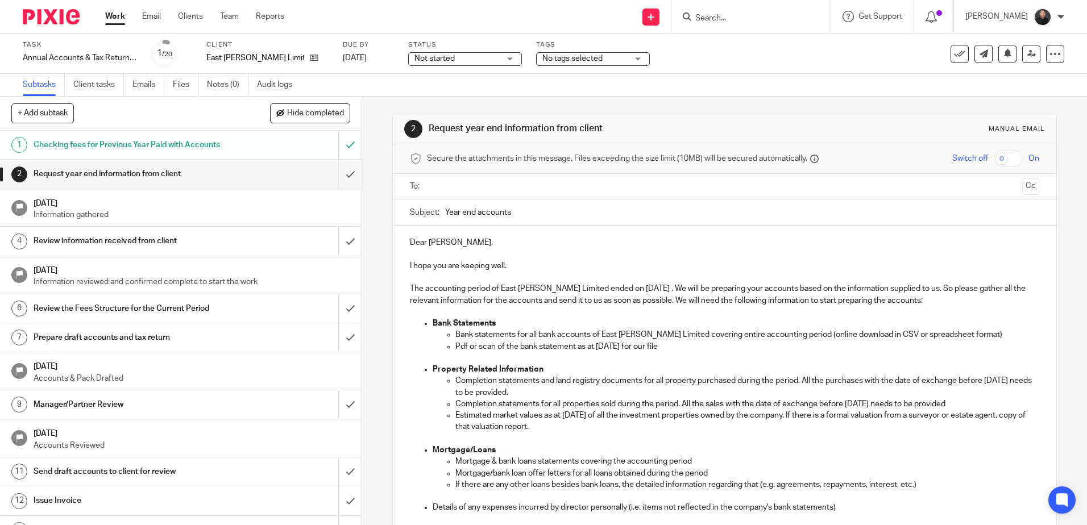
click at [498, 184] on input "text" at bounding box center [724, 186] width 586 height 13
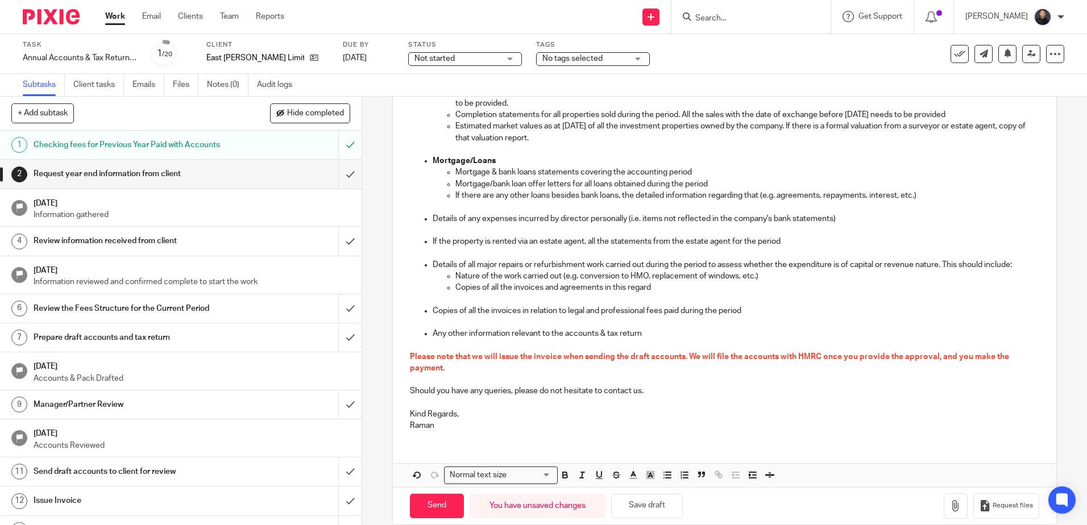
scroll to position [309, 0]
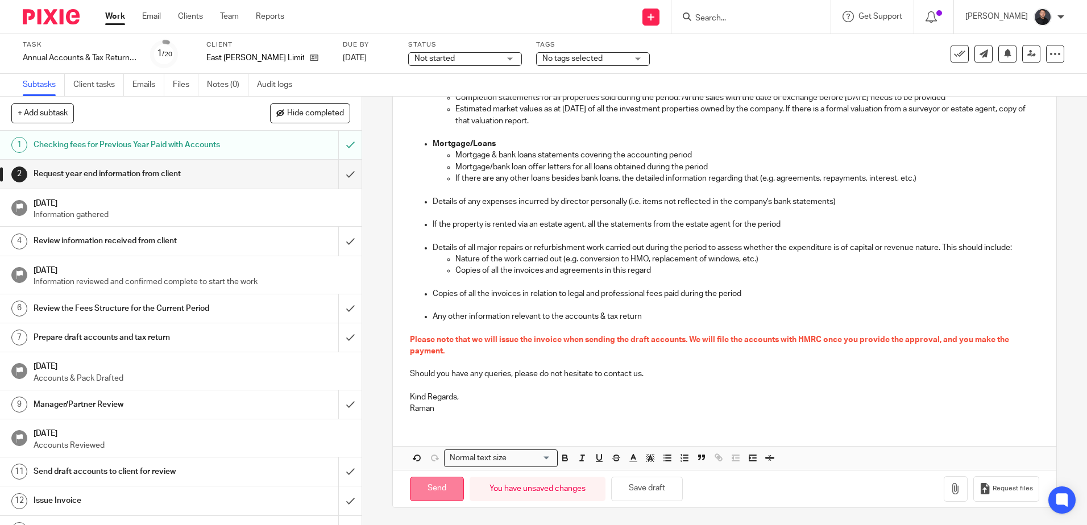
click at [435, 493] on input "Send" at bounding box center [437, 489] width 54 height 24
type input "Sent"
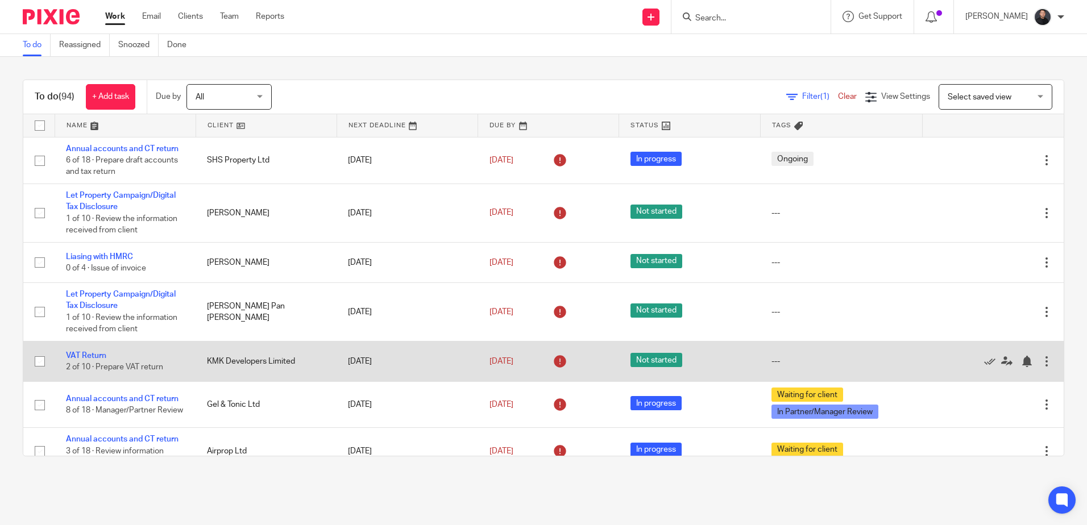
scroll to position [114, 0]
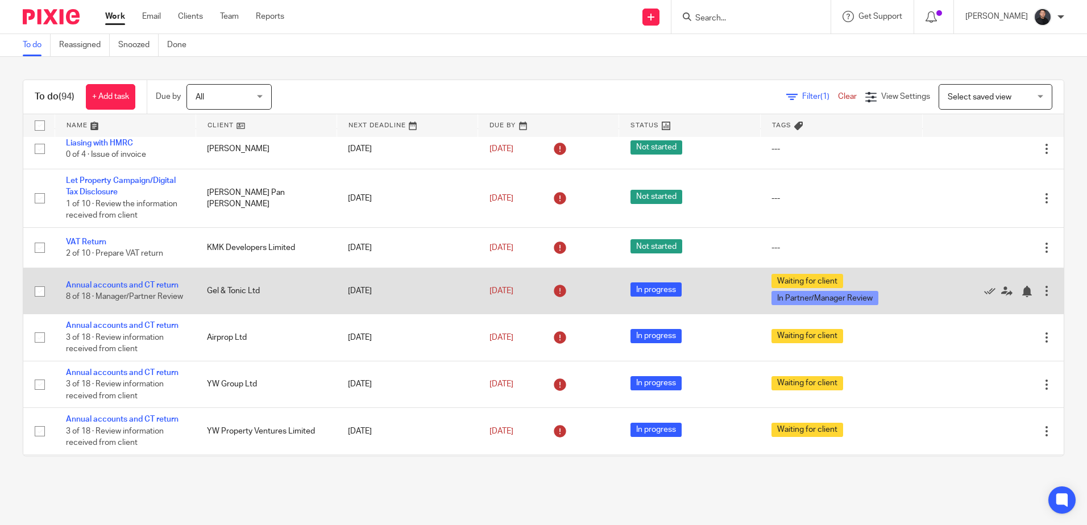
drag, startPoint x: 138, startPoint y: 323, endPoint x: 162, endPoint y: 308, distance: 28.4
click at [138, 323] on link "Annual accounts and CT return" at bounding box center [122, 326] width 113 height 8
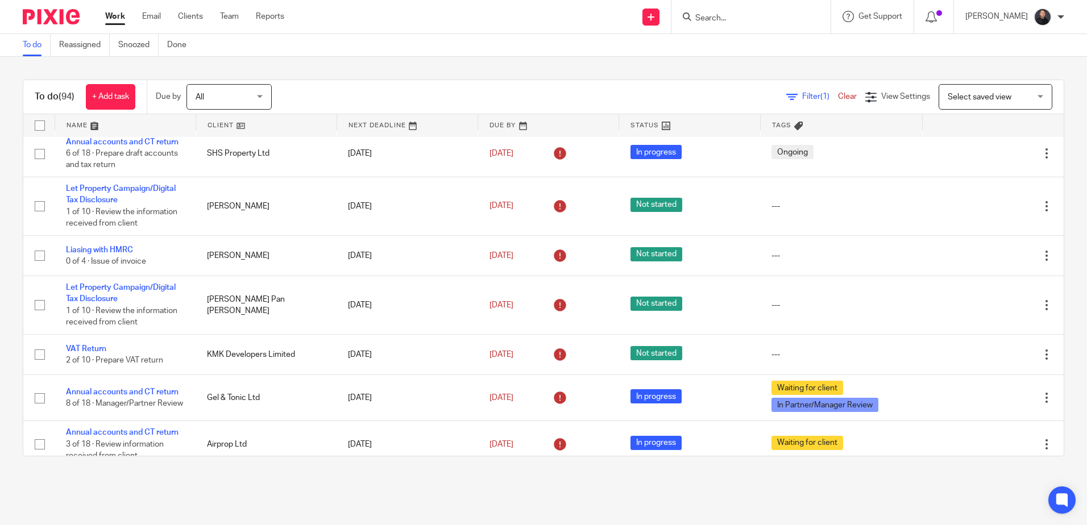
scroll to position [0, 0]
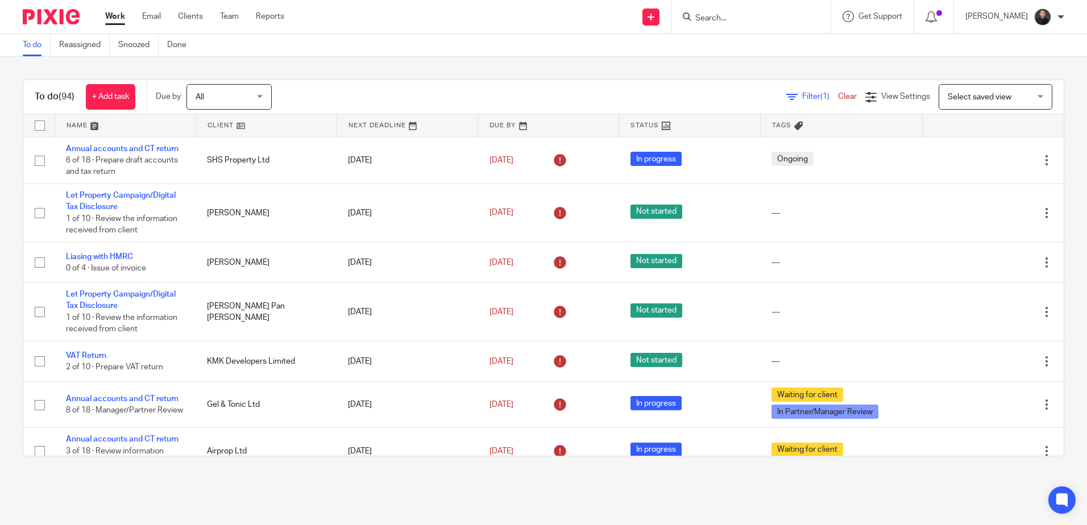
click at [730, 19] on input "Search" at bounding box center [745, 19] width 102 height 10
type input "acc"
click at [741, 39] on link at bounding box center [762, 44] width 141 height 17
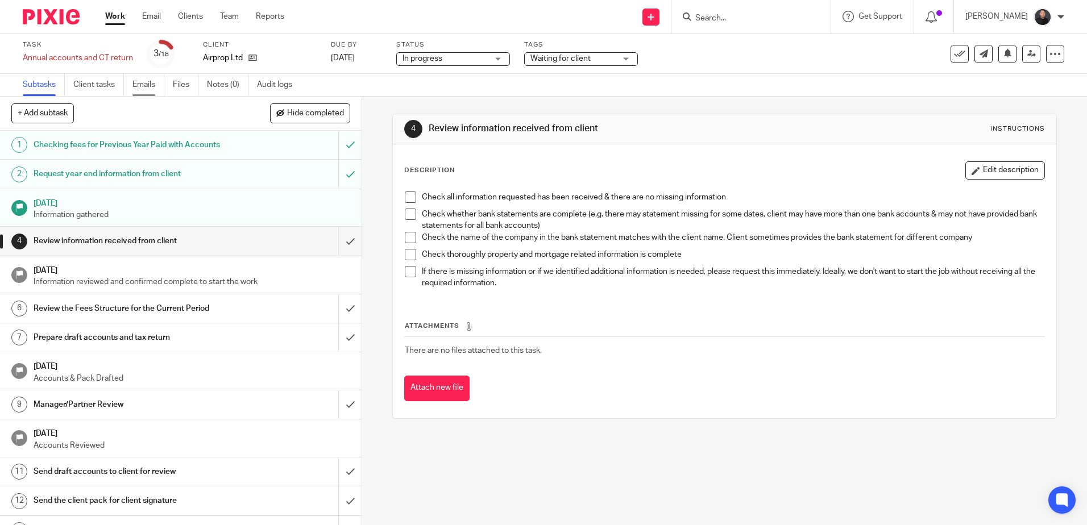
click at [140, 85] on link "Emails" at bounding box center [148, 85] width 32 height 22
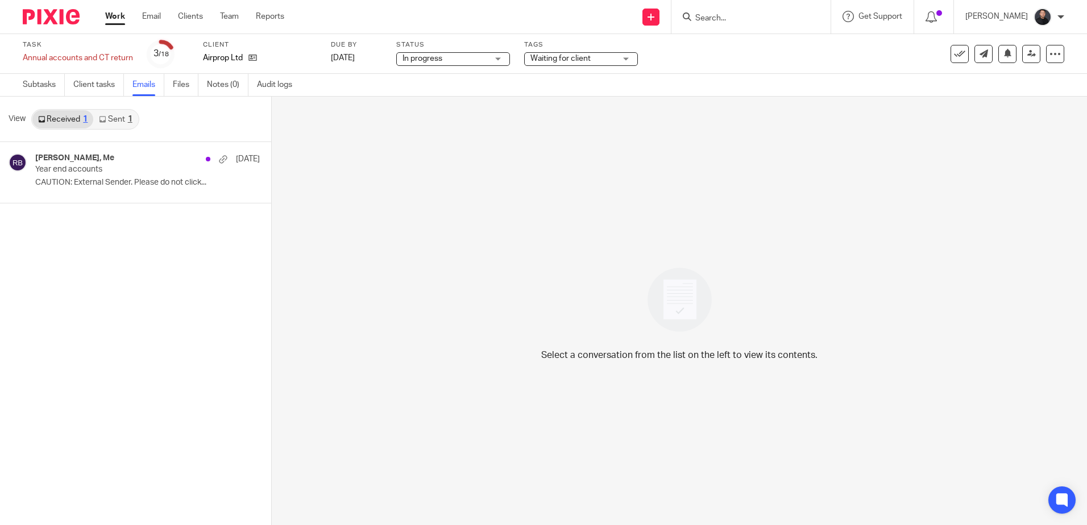
click at [115, 122] on link "Sent 1" at bounding box center [115, 119] width 44 height 18
click at [63, 121] on link "Received 1" at bounding box center [62, 119] width 61 height 18
click at [105, 166] on p "Year end accounts" at bounding box center [111, 170] width 152 height 10
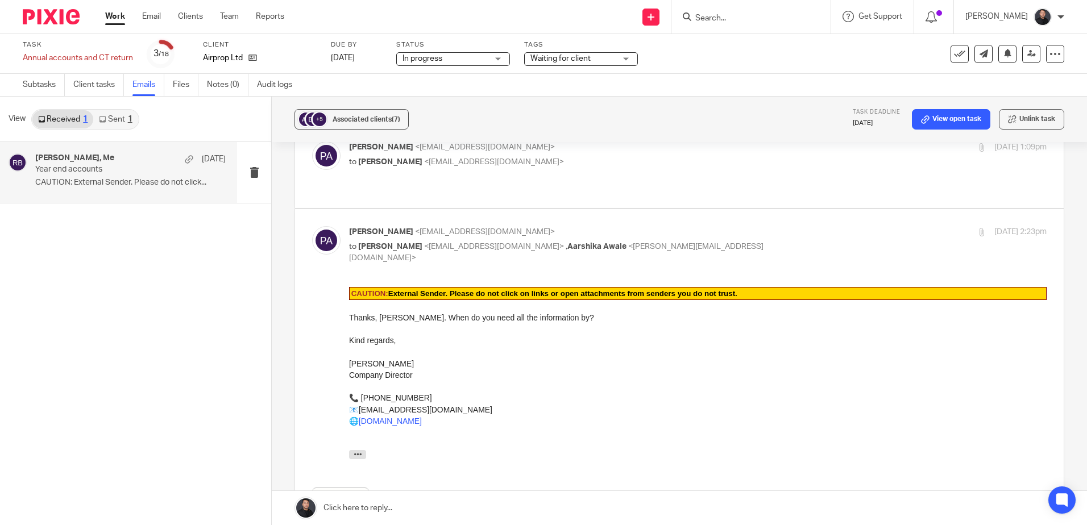
scroll to position [355, 0]
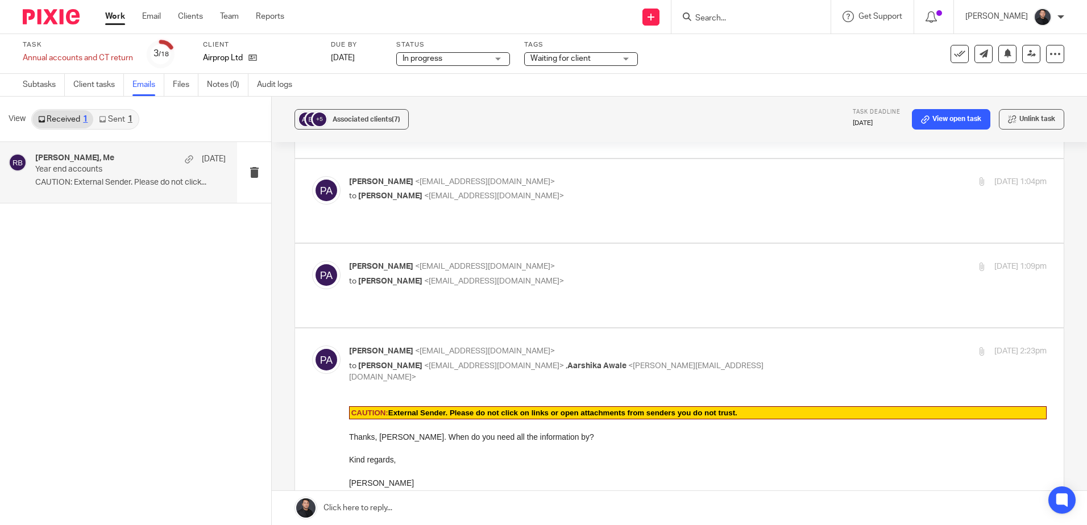
click at [538, 276] on p "to Raman Bogati <raman@ukpa.co.uk>" at bounding box center [581, 282] width 465 height 12
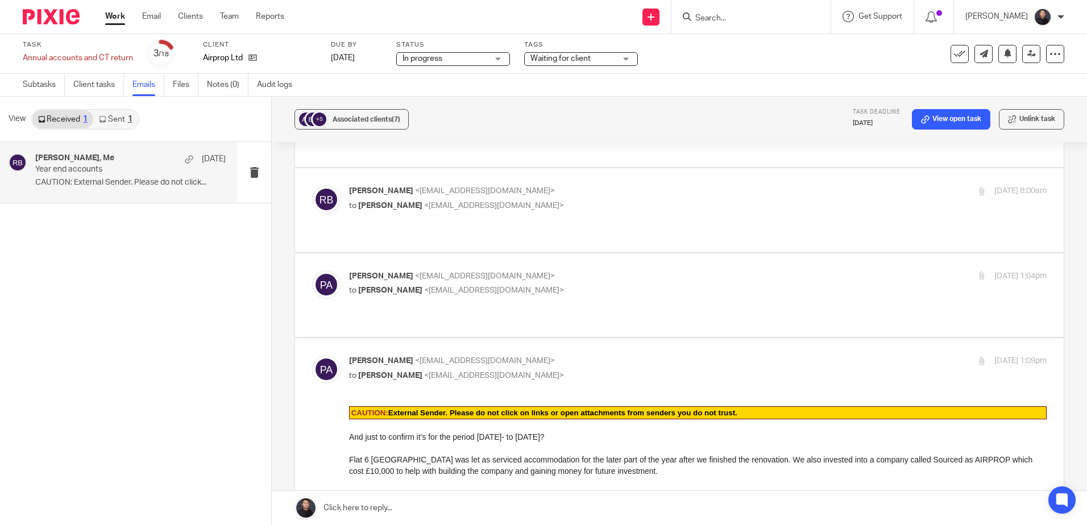
scroll to position [284, 0]
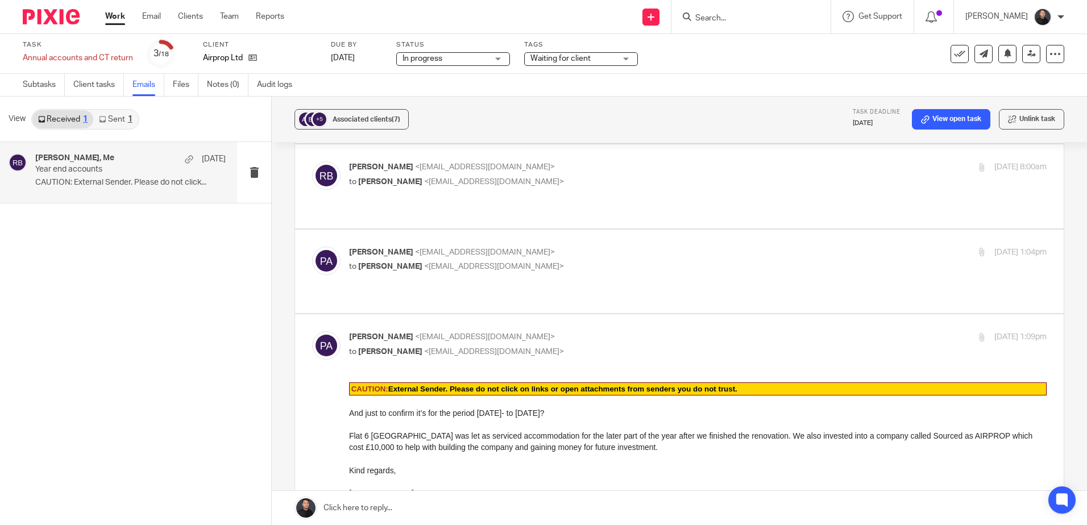
click at [533, 331] on p "Paul Airey <info@airproperty.co.uk>" at bounding box center [581, 337] width 465 height 12
checkbox input "false"
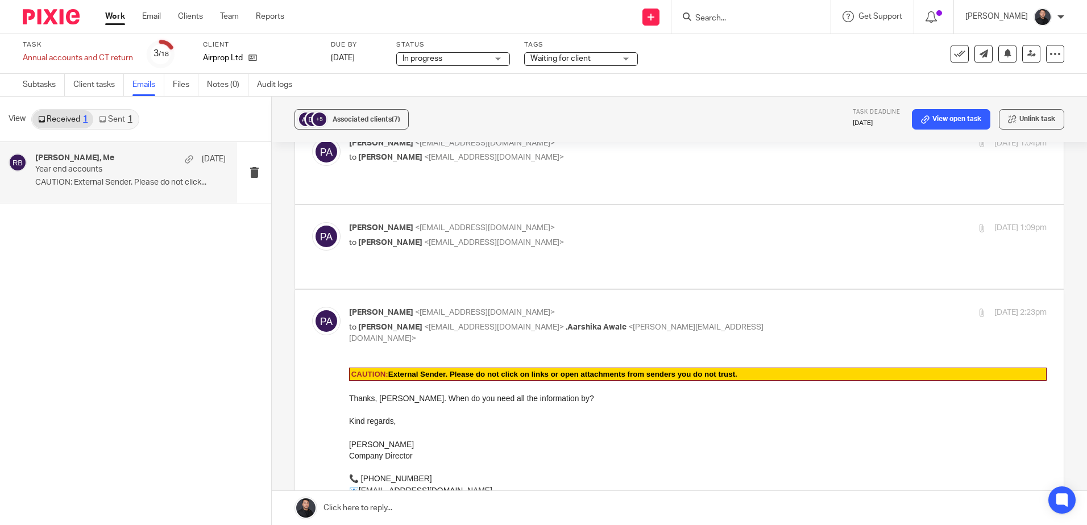
scroll to position [398, 0]
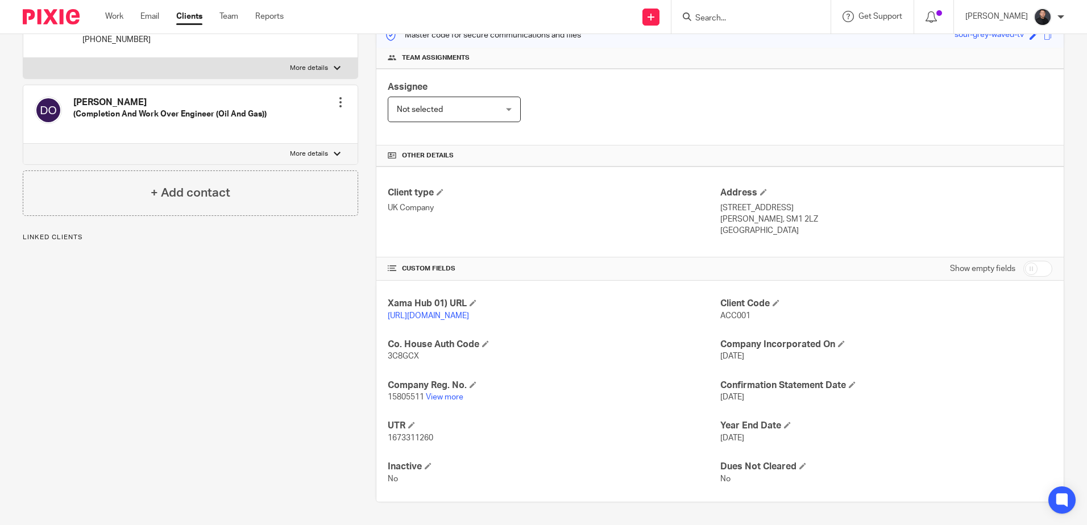
scroll to position [168, 0]
click at [447, 400] on link "View more" at bounding box center [445, 397] width 38 height 8
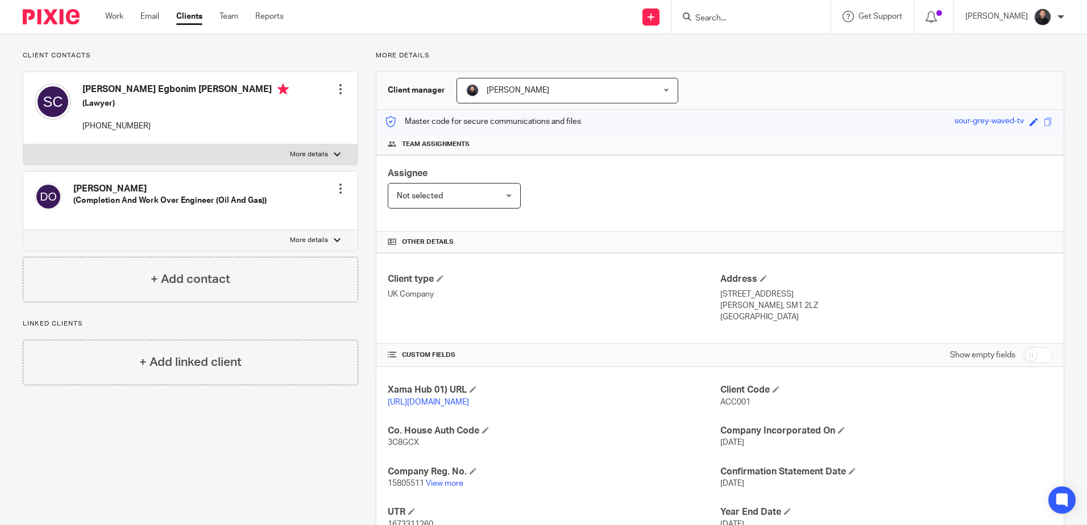
scroll to position [0, 0]
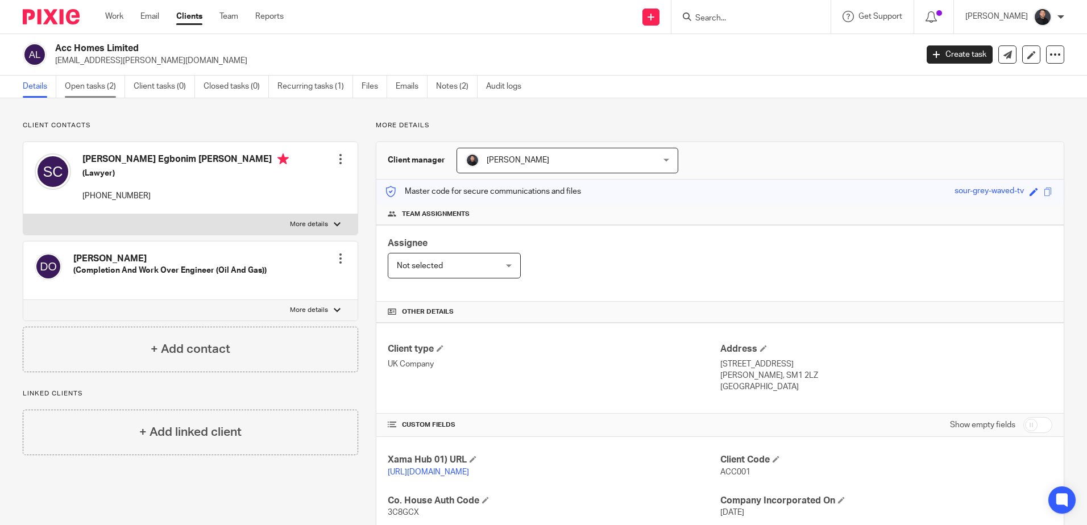
click at [110, 85] on link "Open tasks (2)" at bounding box center [95, 87] width 60 height 22
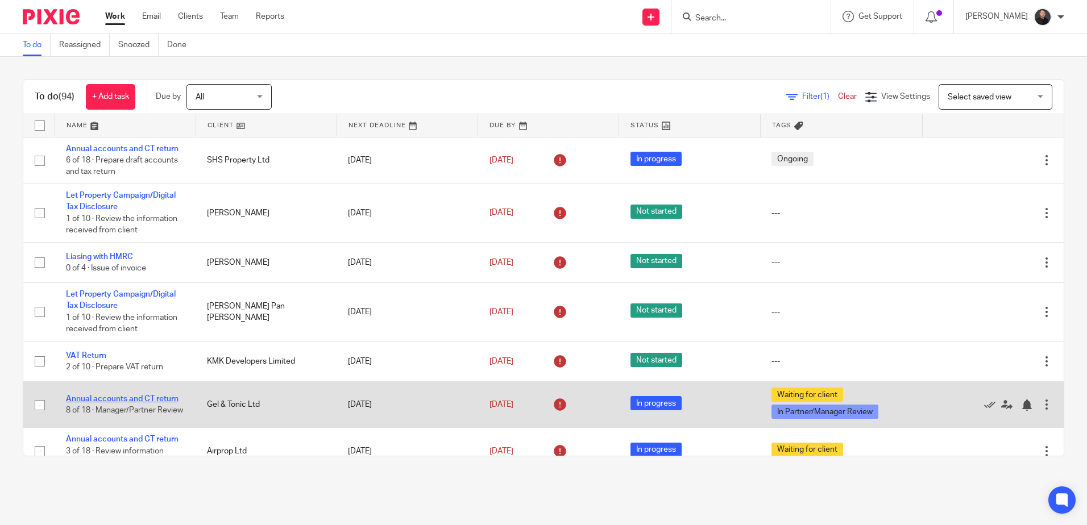
click at [128, 395] on link "Annual accounts and CT return" at bounding box center [122, 399] width 113 height 8
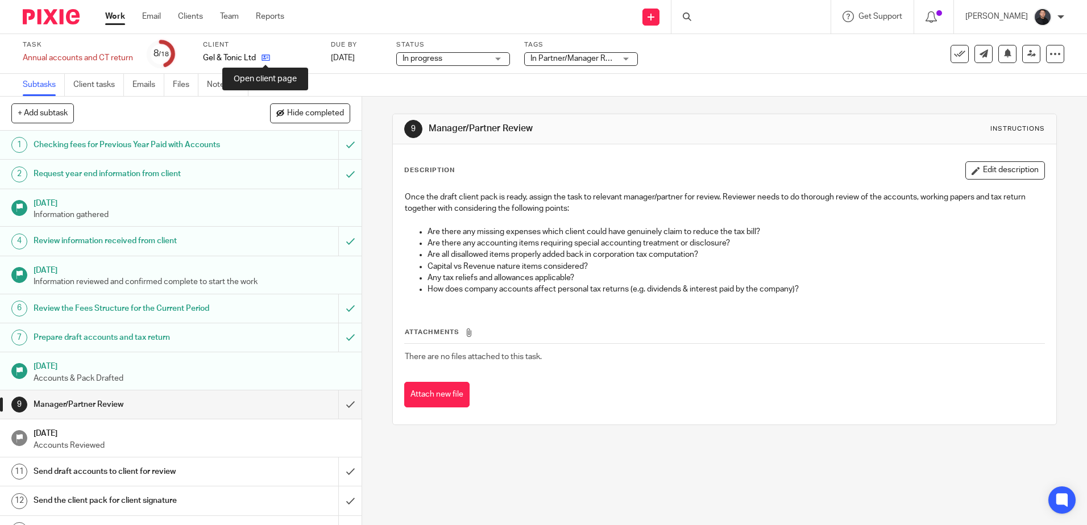
click at [268, 57] on icon at bounding box center [265, 57] width 9 height 9
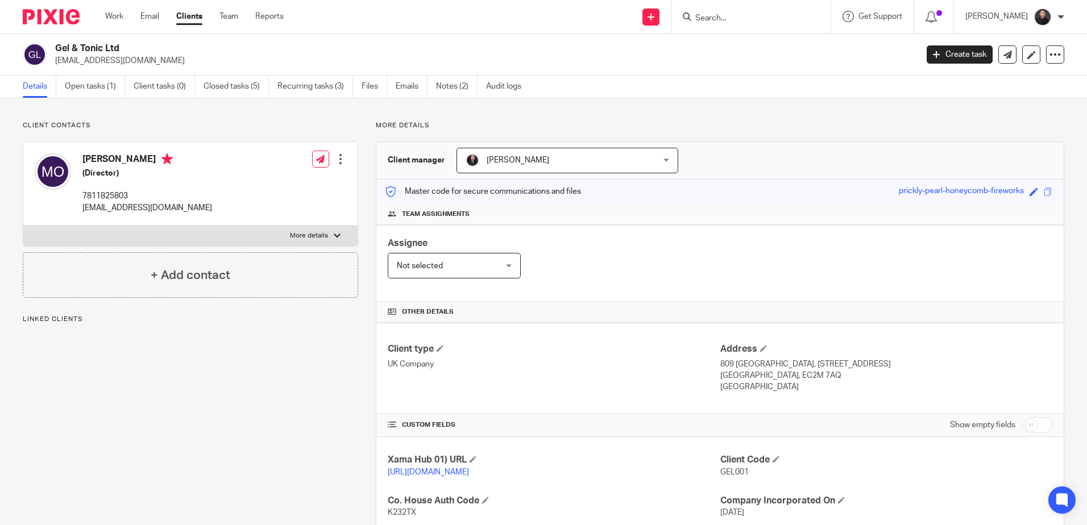
click at [96, 44] on h2 "Gel & Tonic Ltd" at bounding box center [396, 49] width 683 height 12
drag, startPoint x: 0, startPoint y: 0, endPoint x: 96, endPoint y: 44, distance: 105.8
click at [96, 44] on h2 "Gel & Tonic Ltd" at bounding box center [396, 49] width 683 height 12
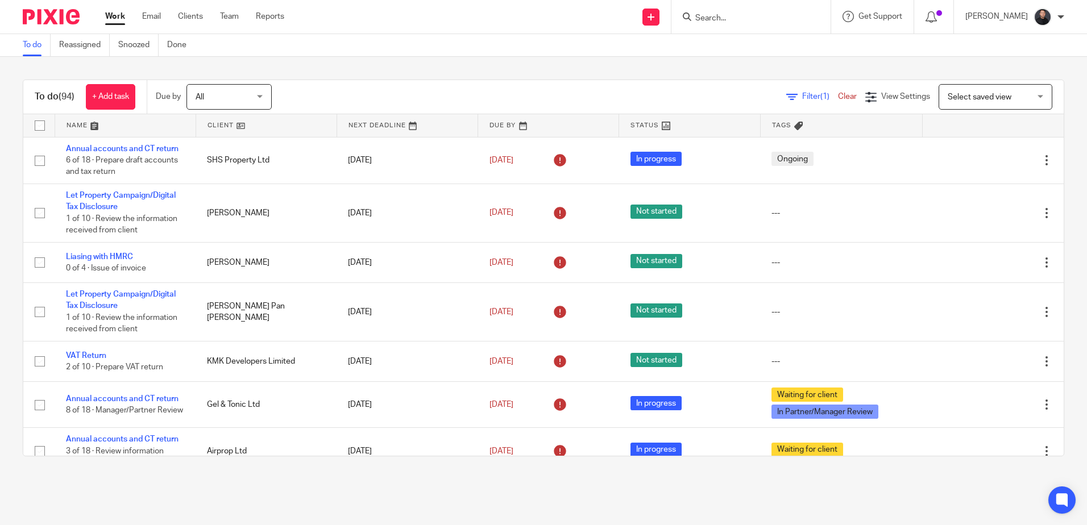
click at [787, 16] on input "Search" at bounding box center [745, 19] width 102 height 10
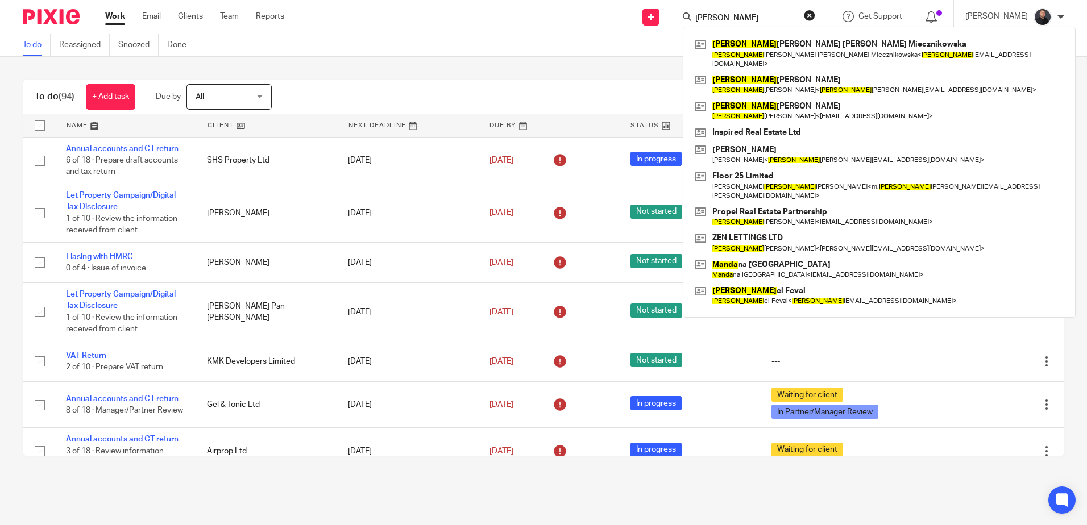
type input "magda"
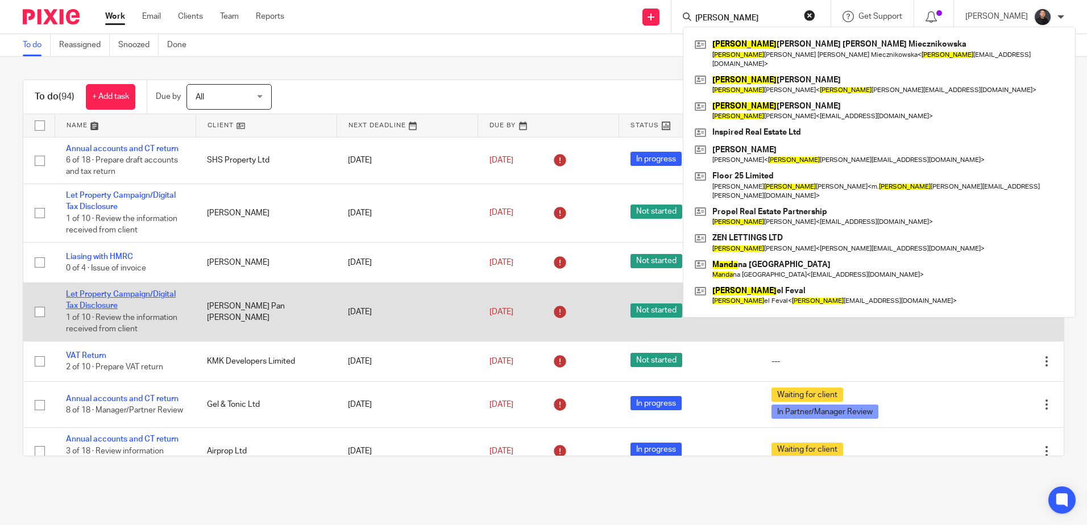
click at [103, 294] on link "Let Property Campaign/Digital Tax Disclosure" at bounding box center [121, 299] width 110 height 19
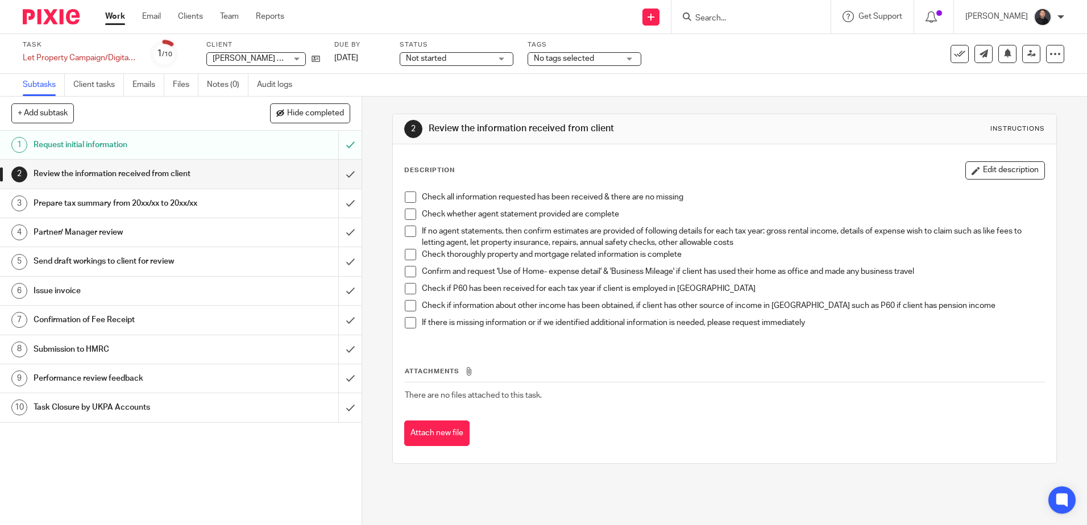
drag, startPoint x: 212, startPoint y: 55, endPoint x: 298, endPoint y: 59, distance: 86.5
click at [298, 59] on div "Luke Pan Blacklock Luke Pan Blacklock" at bounding box center [255, 59] width 99 height 14
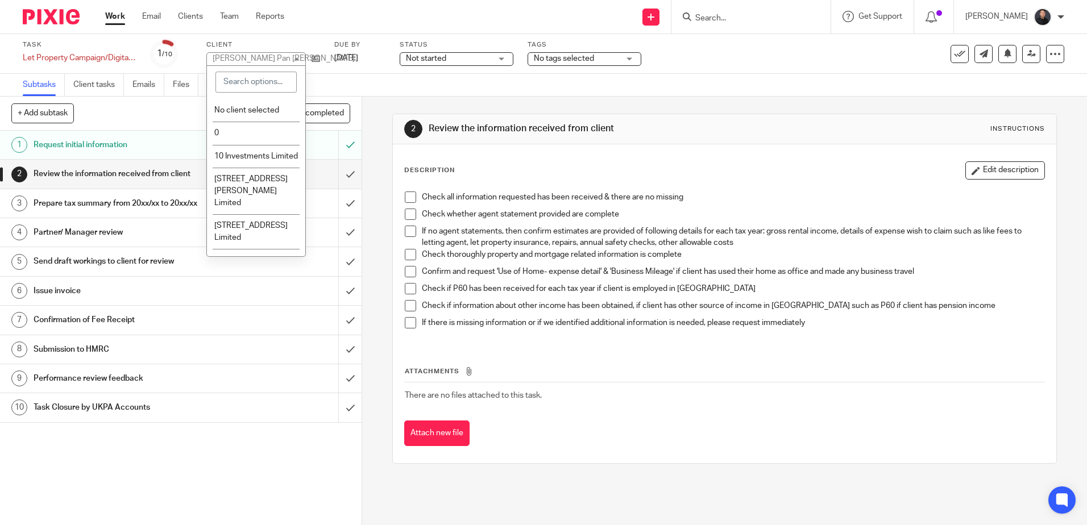
drag, startPoint x: 279, startPoint y: 59, endPoint x: 215, endPoint y: 60, distance: 63.1
click at [215, 60] on div "Luke Pan Blacklock" at bounding box center [284, 59] width 142 height 8
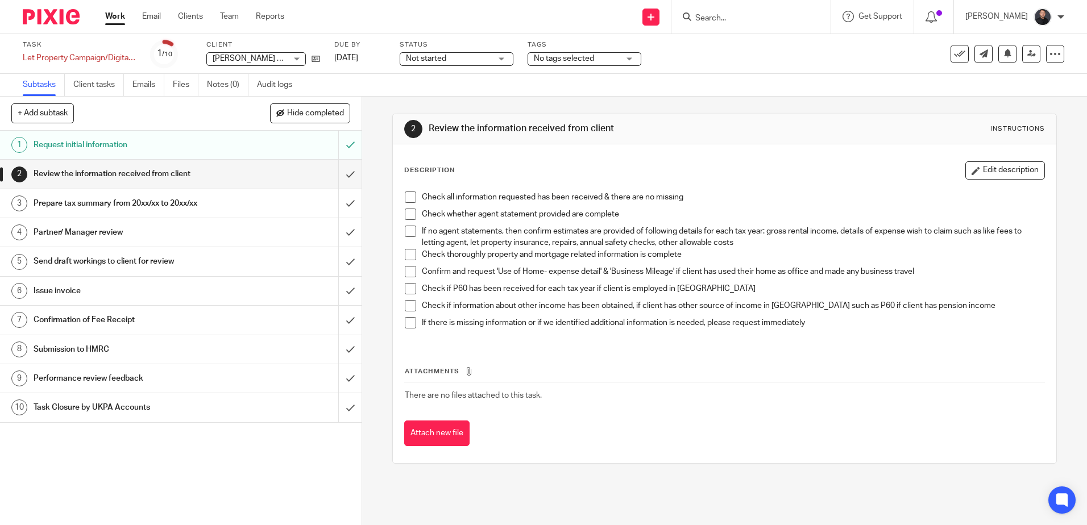
click at [434, 80] on div "Subtasks Client tasks Emails Files Notes (0) Audit logs" at bounding box center [543, 85] width 1087 height 23
click at [315, 57] on icon at bounding box center [315, 59] width 9 height 9
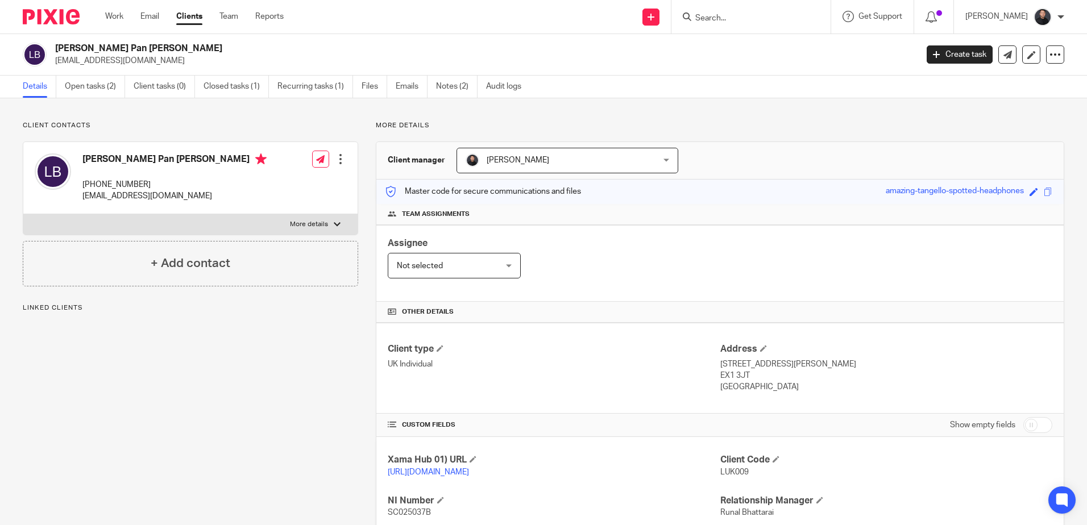
drag, startPoint x: 0, startPoint y: 0, endPoint x: 110, endPoint y: 160, distance: 193.8
click at [110, 160] on h4 "[PERSON_NAME] Pan [PERSON_NAME]" at bounding box center [174, 160] width 184 height 14
copy h4 "[PERSON_NAME] Pan [PERSON_NAME]"
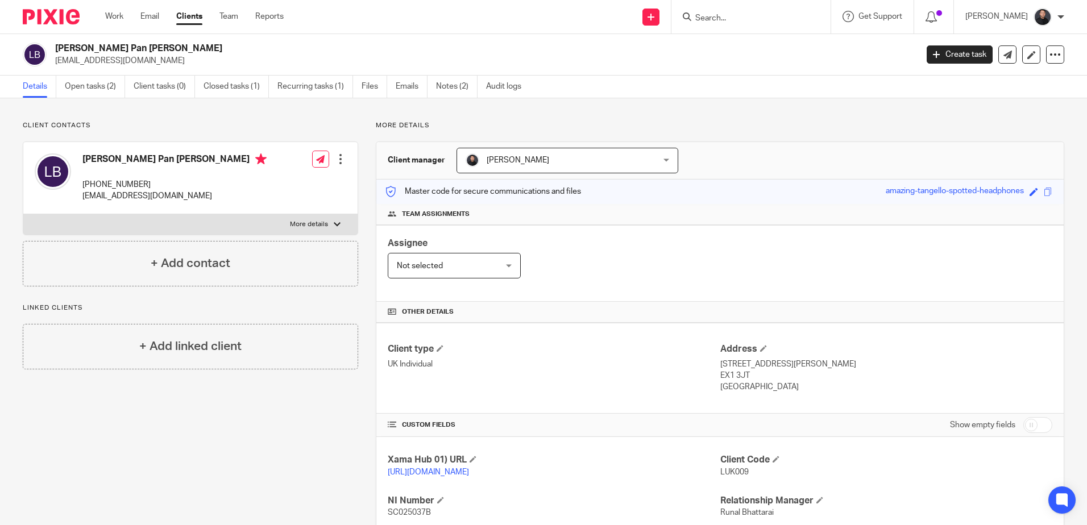
click at [730, 16] on input "Search" at bounding box center [745, 19] width 102 height 10
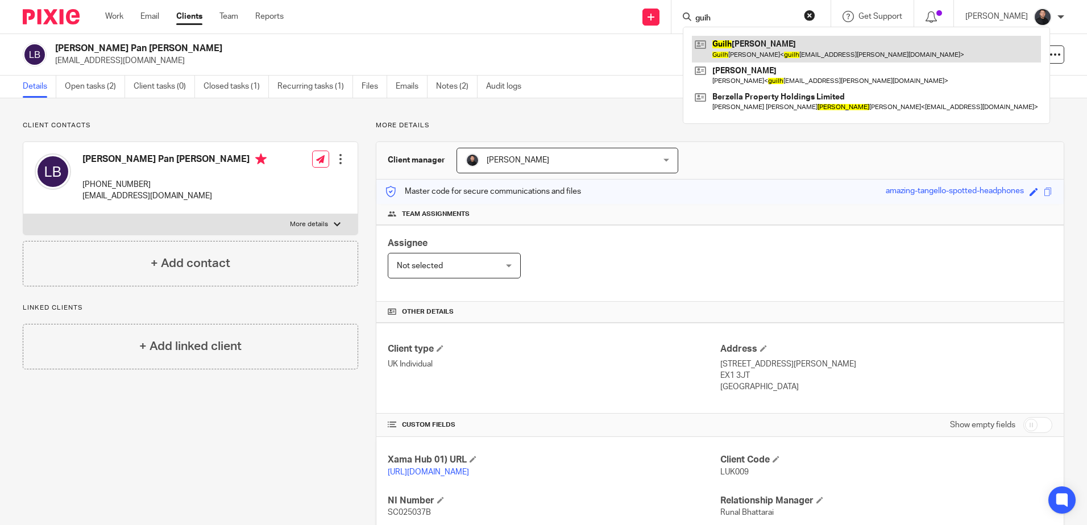
type input "guih"
click at [772, 36] on link at bounding box center [866, 49] width 349 height 26
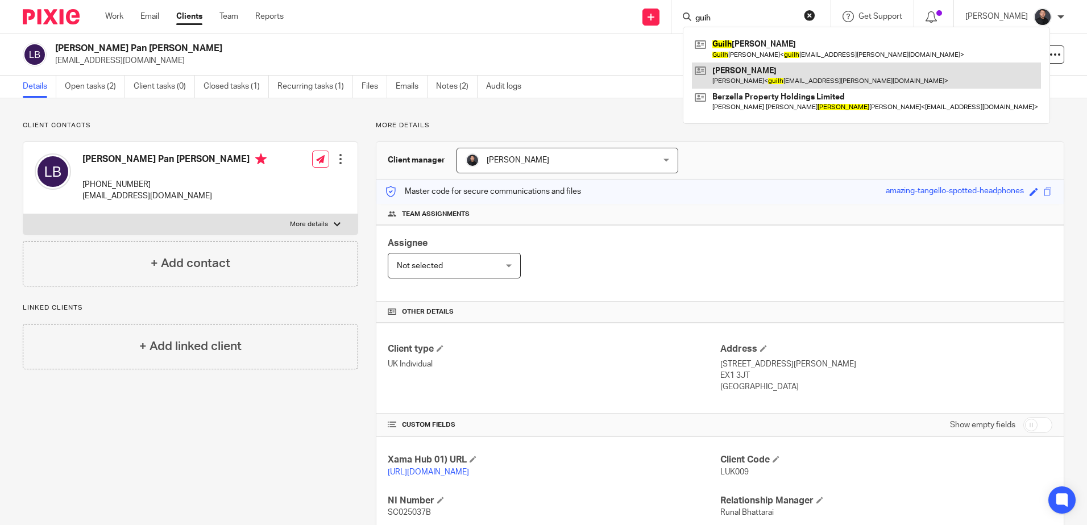
click at [815, 78] on link at bounding box center [866, 76] width 349 height 26
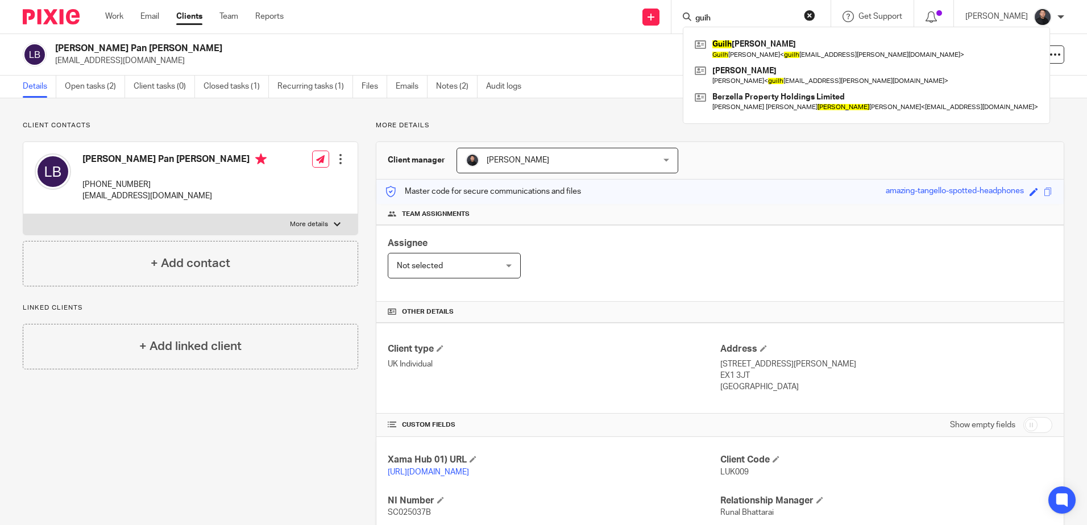
drag, startPoint x: 765, startPoint y: 20, endPoint x: 628, endPoint y: 3, distance: 138.0
click at [628, 3] on div "Send new email Create task Add client guih Guilh erme Ressel Guilh erme Ressel …" at bounding box center [694, 17] width 786 height 34
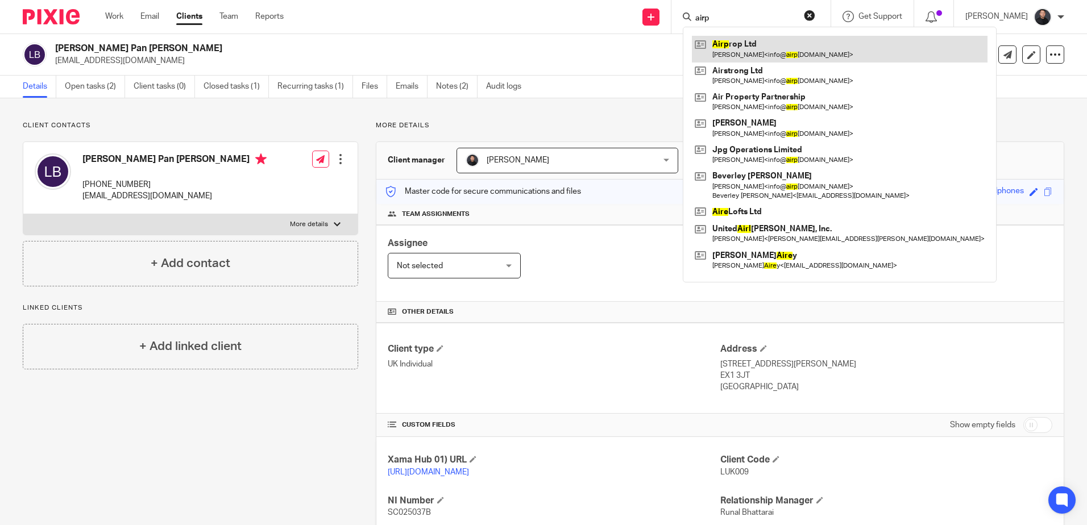
type input "airp"
click at [789, 48] on link at bounding box center [840, 49] width 296 height 26
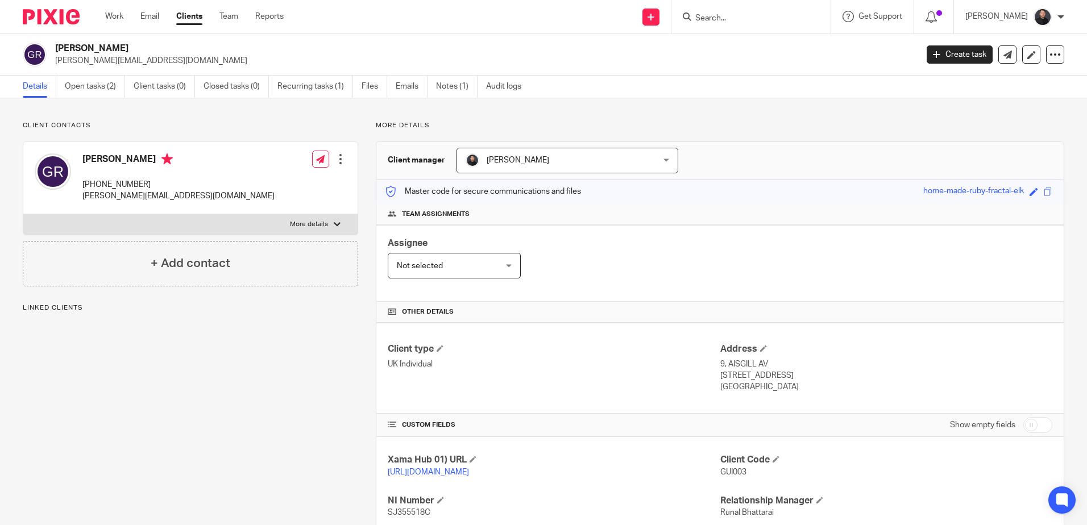
click at [111, 45] on h2 "[PERSON_NAME]" at bounding box center [396, 49] width 683 height 12
copy div "[PERSON_NAME]"
click at [88, 48] on h2 "[PERSON_NAME]" at bounding box center [396, 49] width 683 height 12
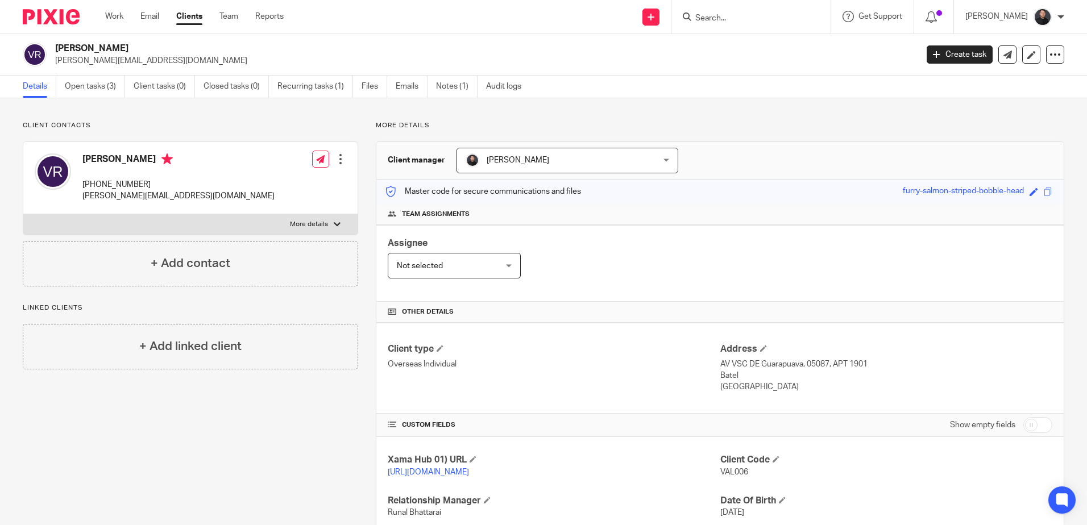
click at [88, 48] on h2 "Valter Ressel" at bounding box center [396, 49] width 683 height 12
copy div "Valter Ressel"
click at [777, 20] on input "Search" at bounding box center [745, 19] width 102 height 10
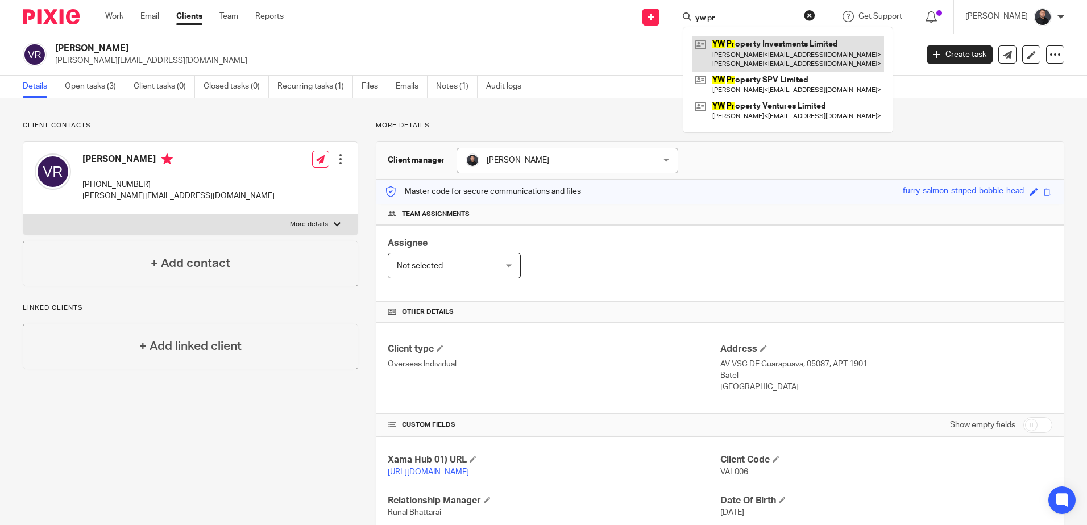
type input "yw pr"
click at [759, 52] on link at bounding box center [788, 53] width 192 height 35
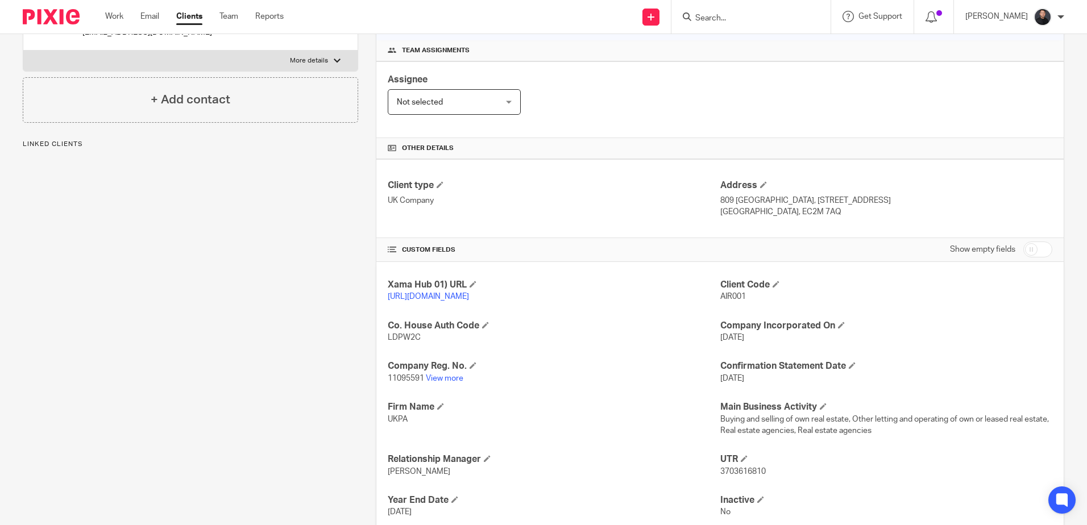
scroll to position [171, 0]
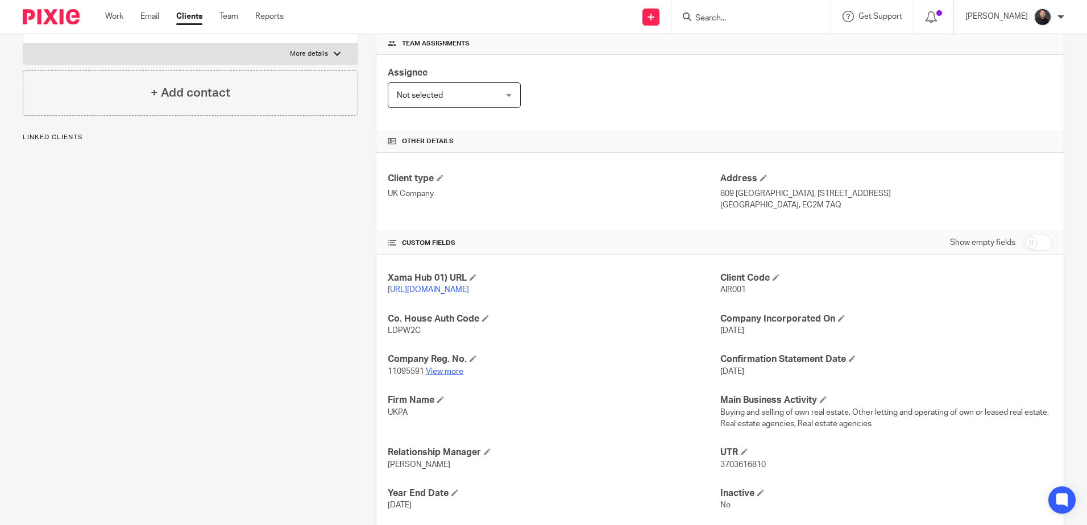
click at [453, 376] on link "View more" at bounding box center [445, 372] width 38 height 8
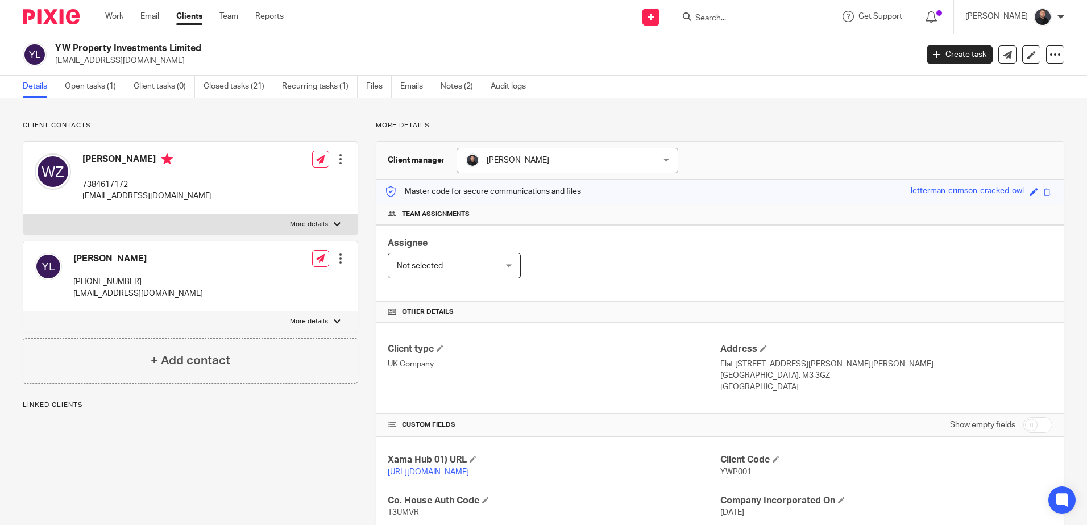
click at [102, 48] on h2 "YW Property Investments Limited" at bounding box center [396, 49] width 683 height 12
copy div "YW Property Investments Limited"
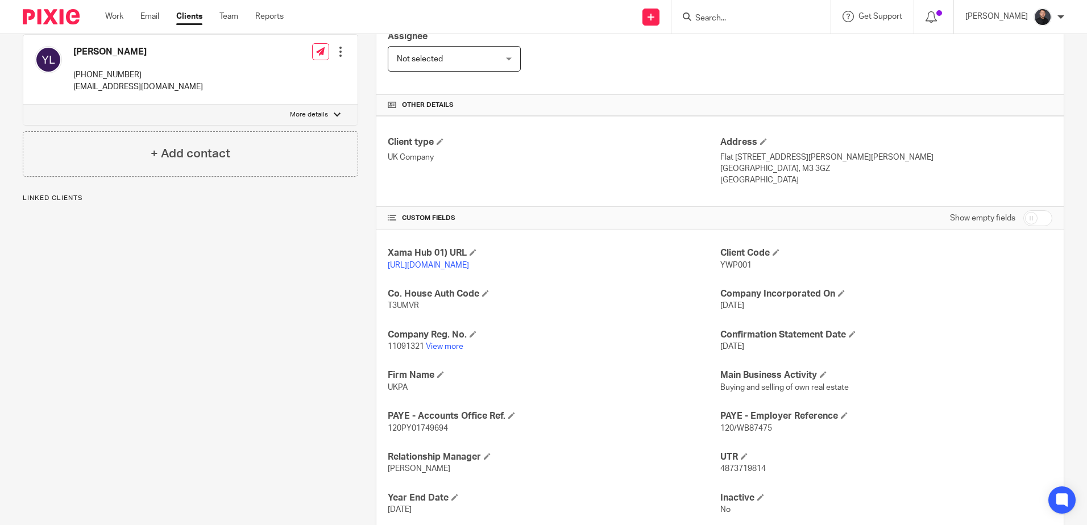
scroll to position [227, 0]
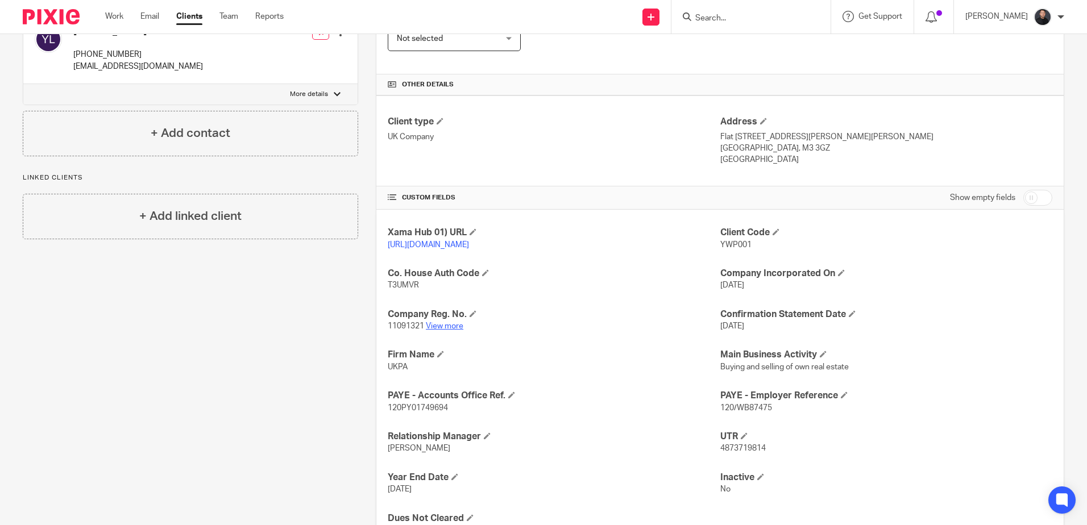
click at [454, 330] on link "View more" at bounding box center [445, 326] width 38 height 8
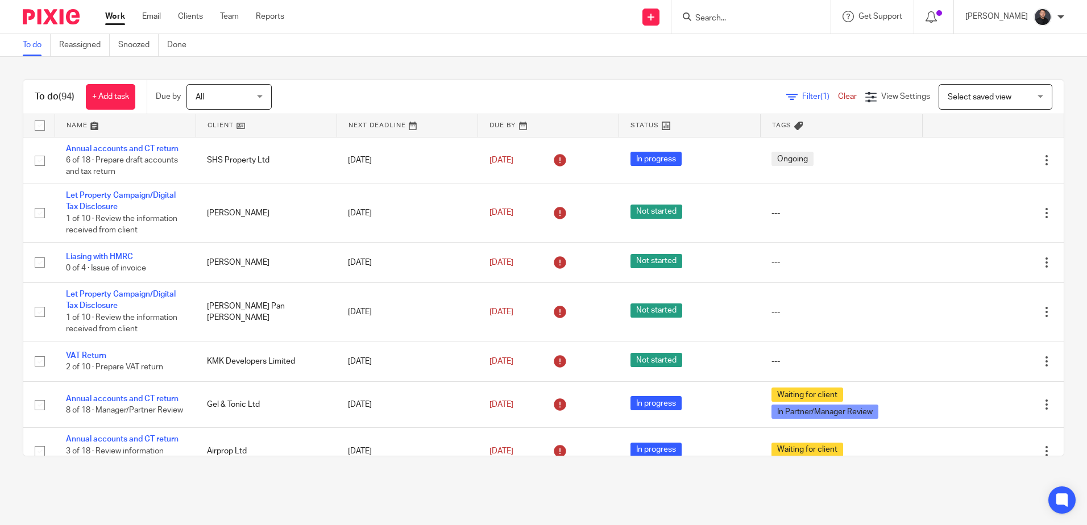
click at [441, 63] on div "To do (94) + Add task Due by All All [DATE] [DATE] This week Next week This mon…" at bounding box center [543, 268] width 1087 height 422
click at [724, 16] on input "Search" at bounding box center [745, 19] width 102 height 10
type input "gel"
click at [766, 41] on link at bounding box center [788, 49] width 192 height 26
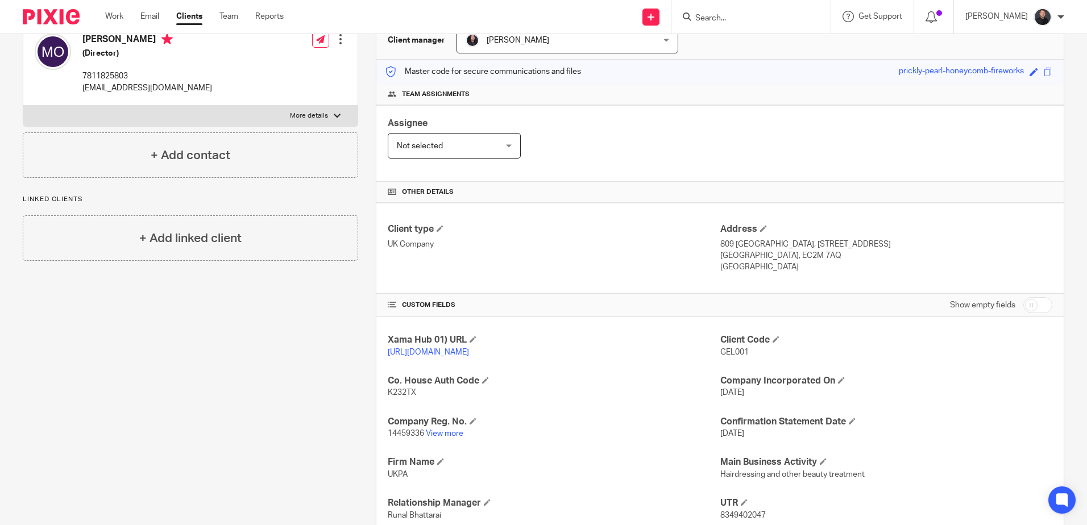
scroll to position [250, 0]
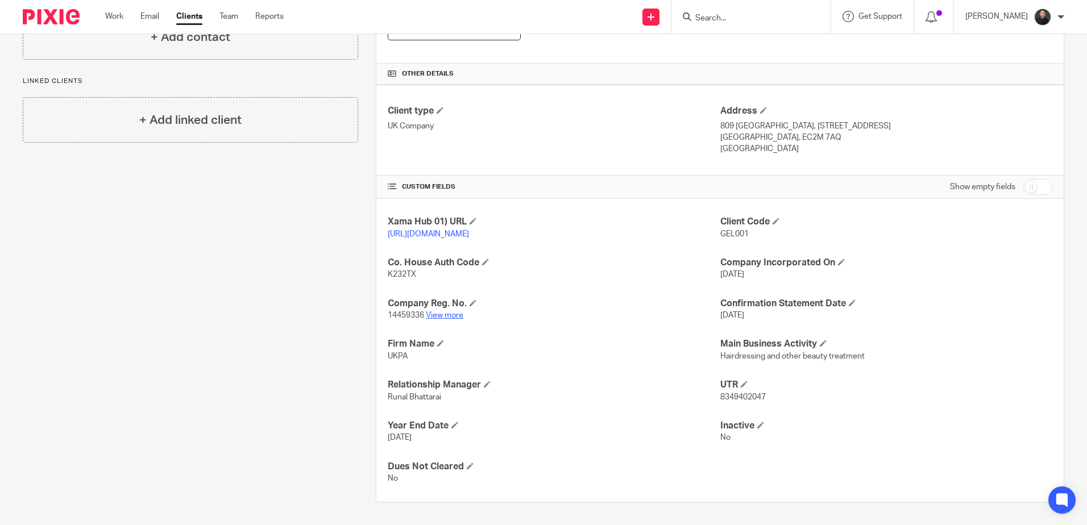
click at [444, 319] on link "View more" at bounding box center [445, 315] width 38 height 8
